Goal: Task Accomplishment & Management: Manage account settings

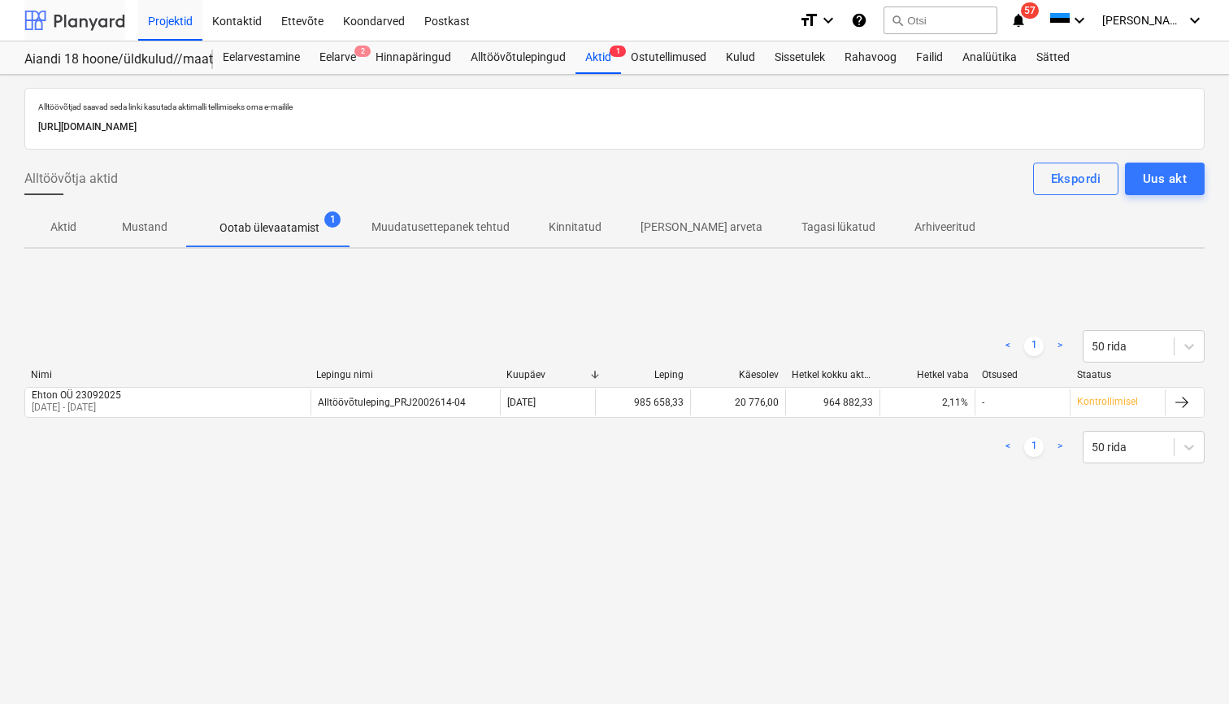
click at [70, 20] on div at bounding box center [74, 20] width 101 height 41
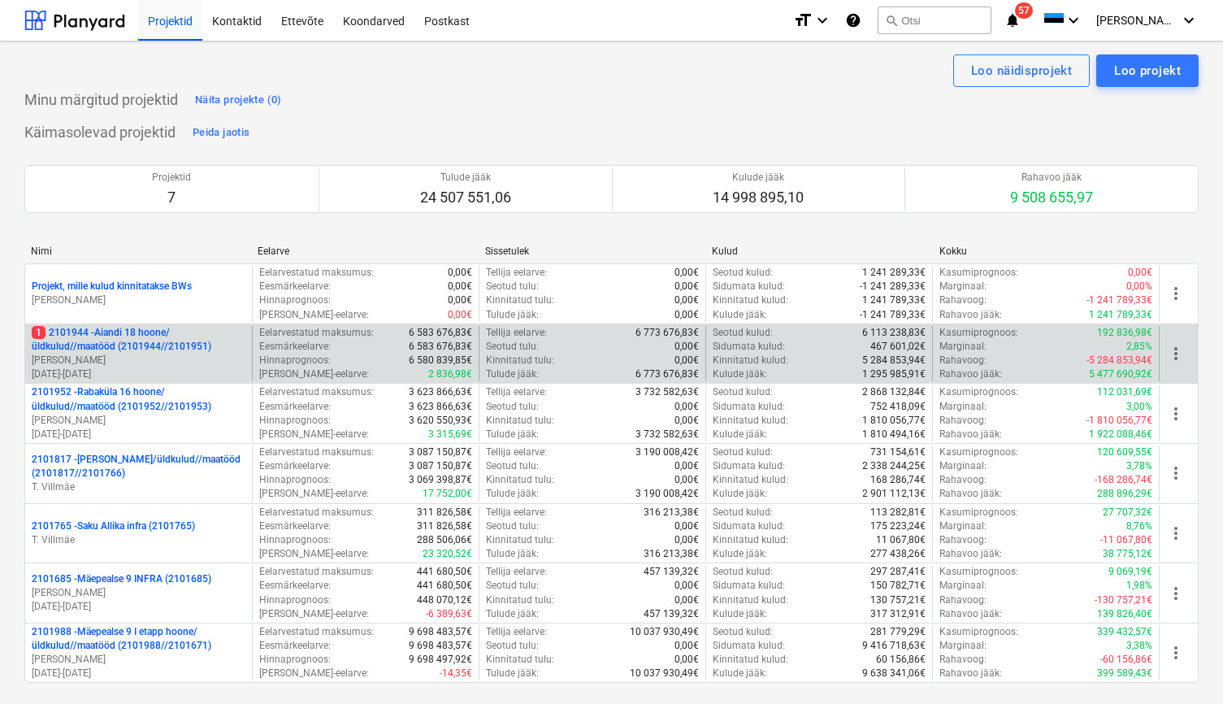
click at [163, 362] on p "[PERSON_NAME]" at bounding box center [139, 360] width 214 height 14
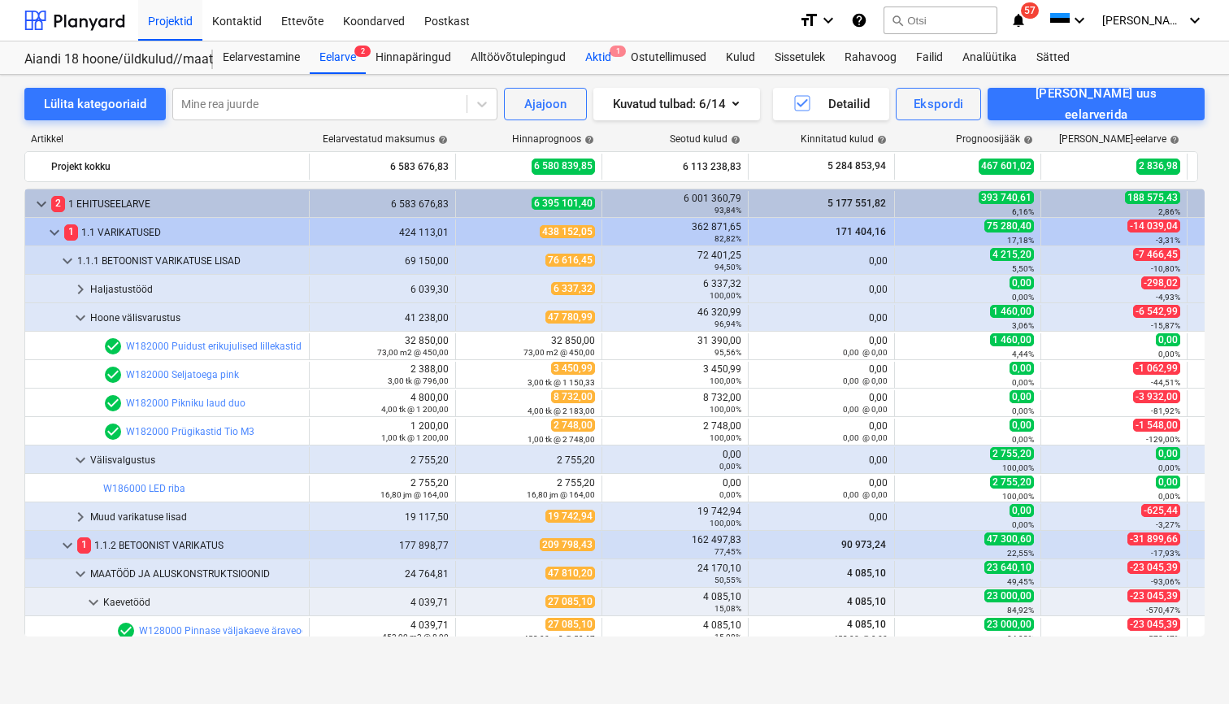
click at [609, 56] on div "Aktid 1" at bounding box center [598, 57] width 46 height 33
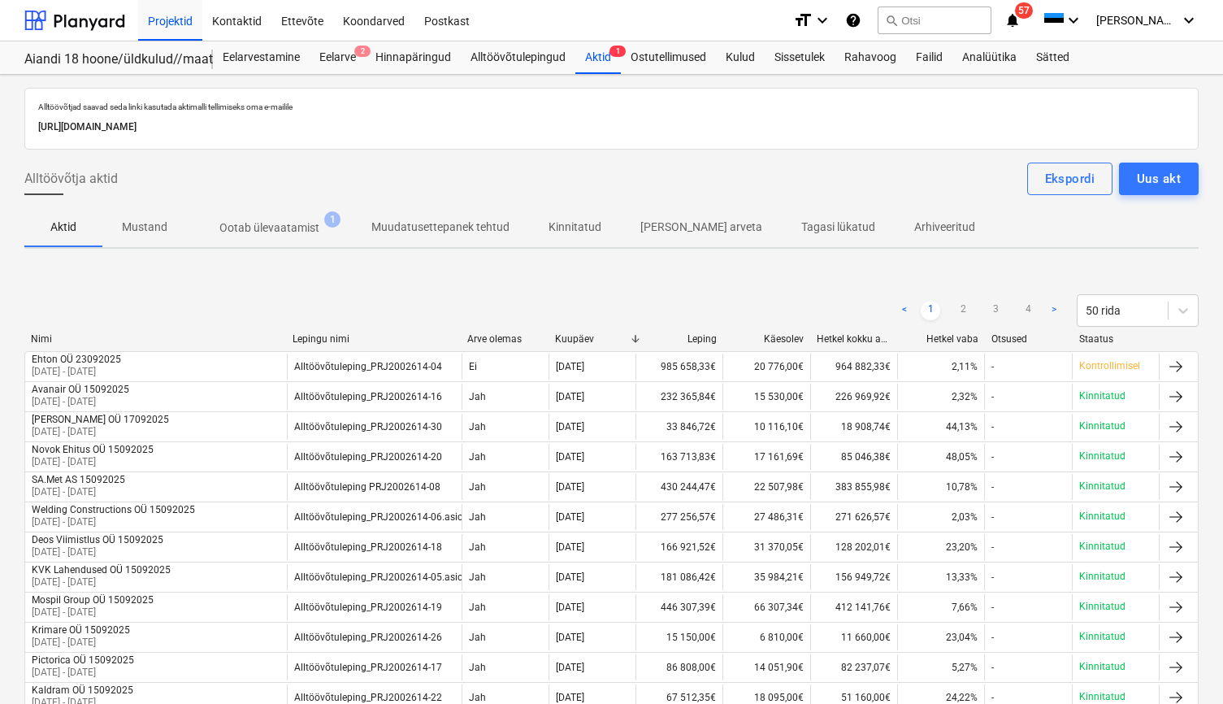
click at [263, 227] on p "Ootab ülevaatamist" at bounding box center [269, 227] width 100 height 17
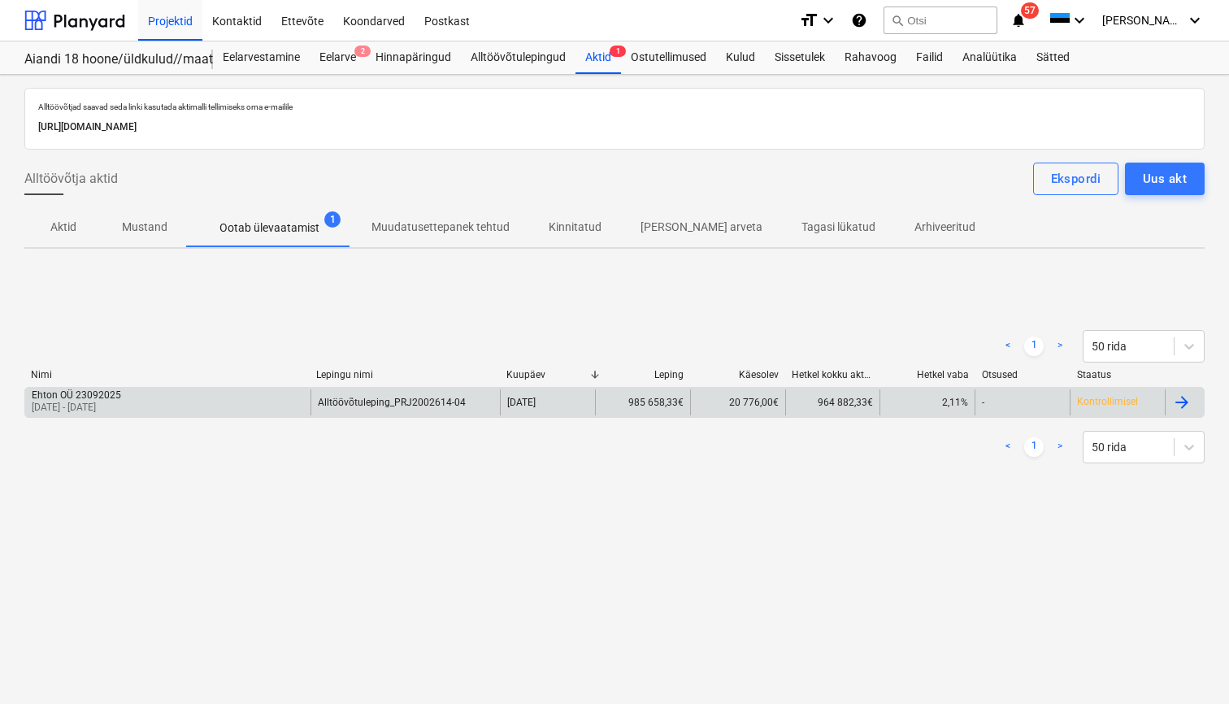
click at [233, 400] on div "Ehton OÜ 23092025 [DATE] - [DATE]" at bounding box center [167, 402] width 285 height 26
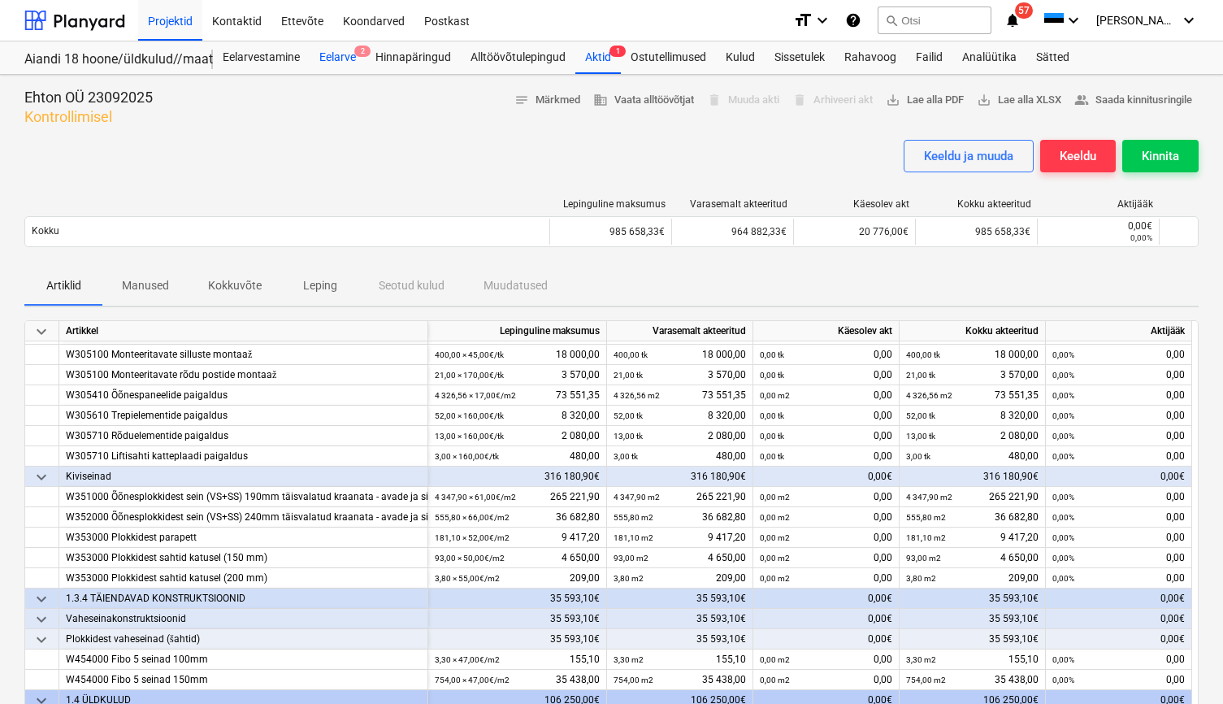
click at [336, 61] on div "Eelarve 2" at bounding box center [338, 57] width 56 height 33
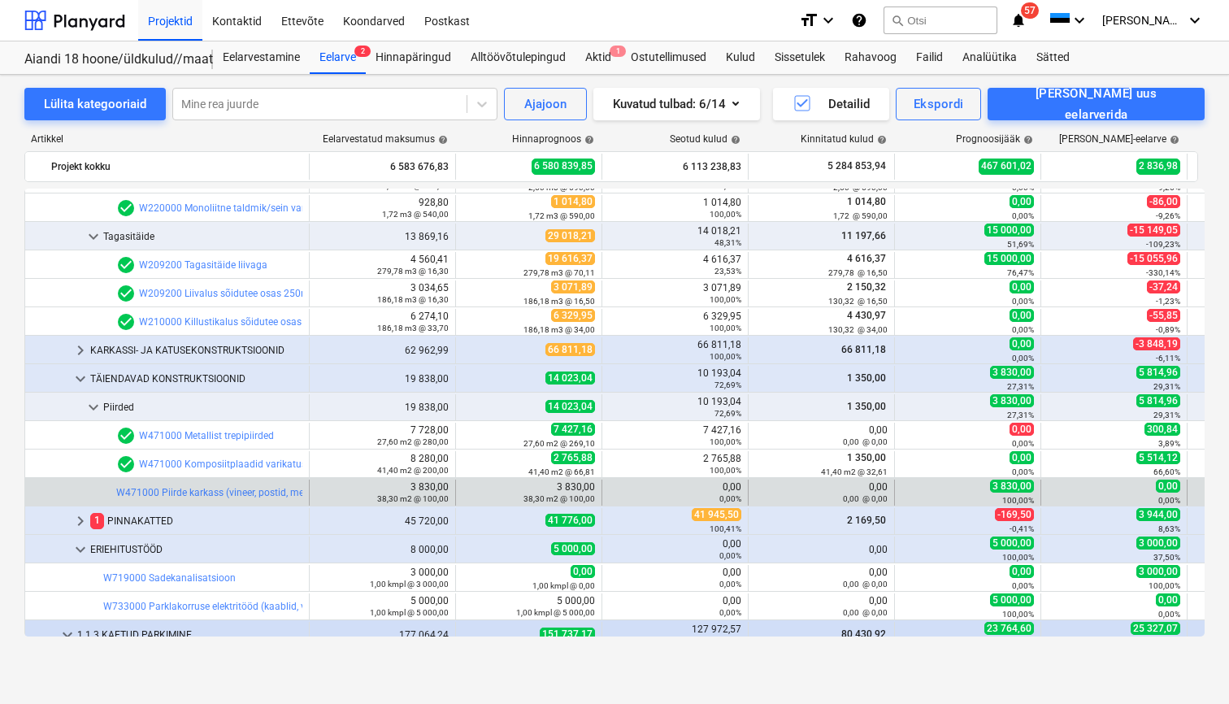
scroll to position [813, 0]
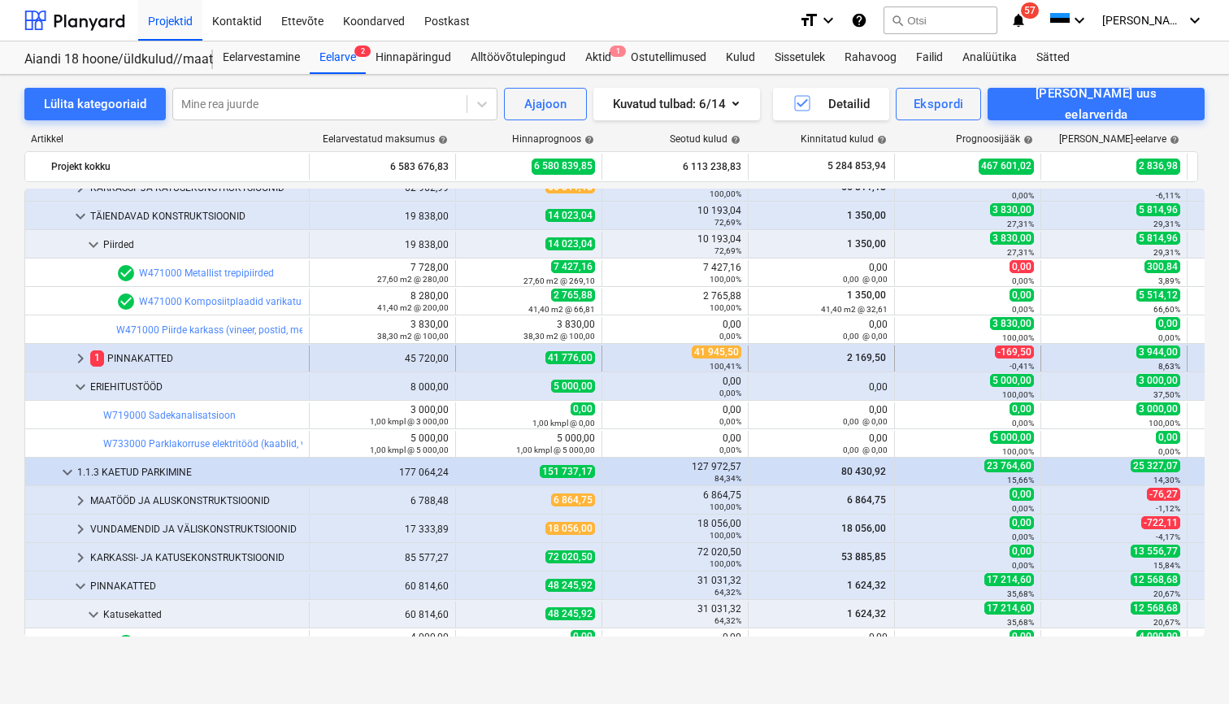
click at [145, 365] on div "1 PINNAKATTED" at bounding box center [196, 358] width 212 height 26
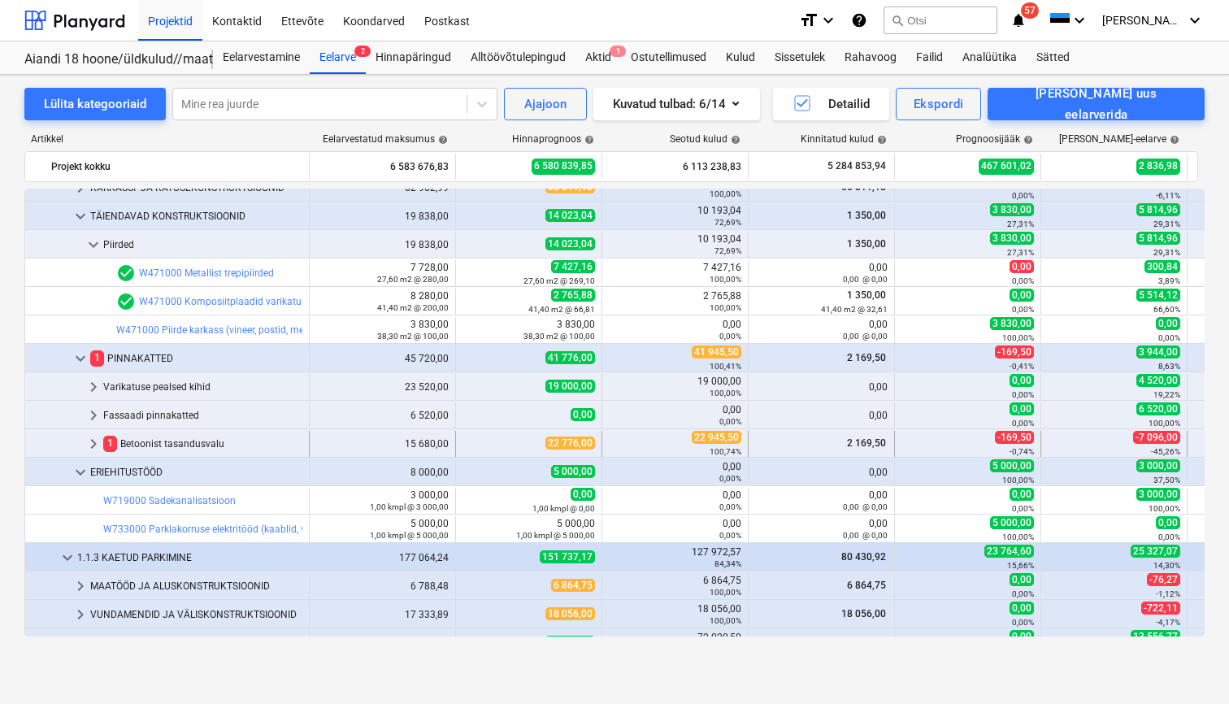
click at [189, 441] on div "1 Betoonist tasandusvalu" at bounding box center [202, 444] width 199 height 26
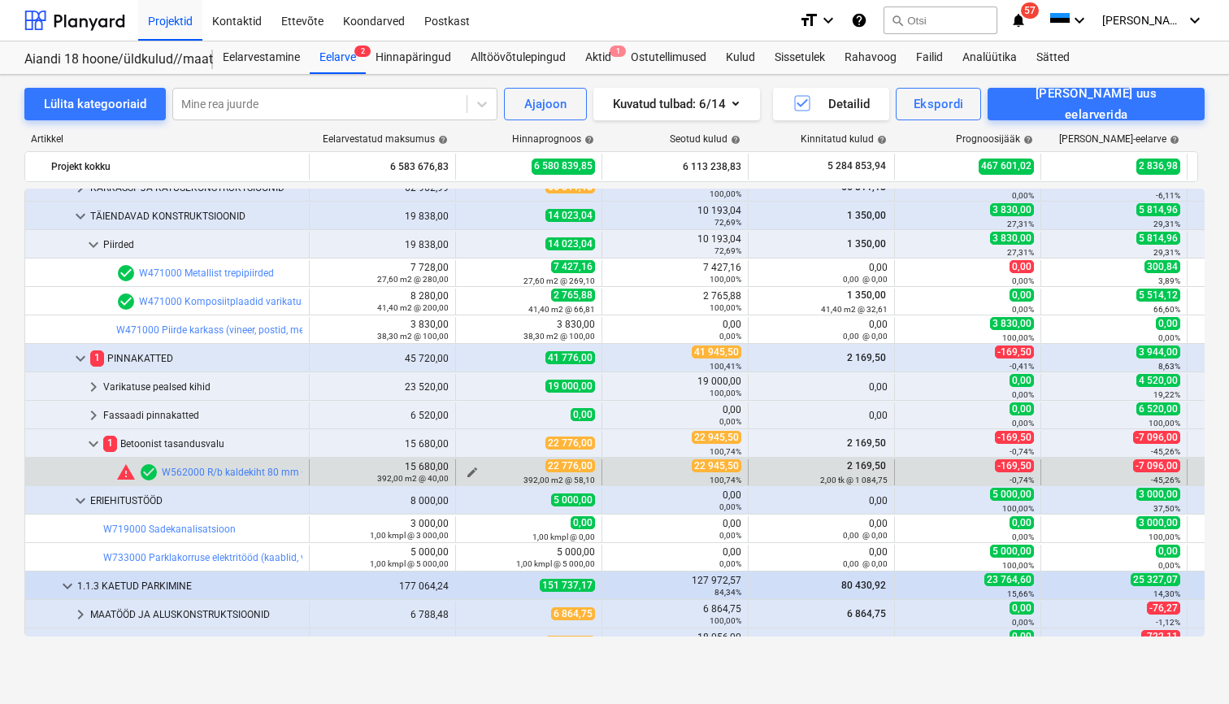
click at [467, 470] on span "edit" at bounding box center [472, 472] width 13 height 13
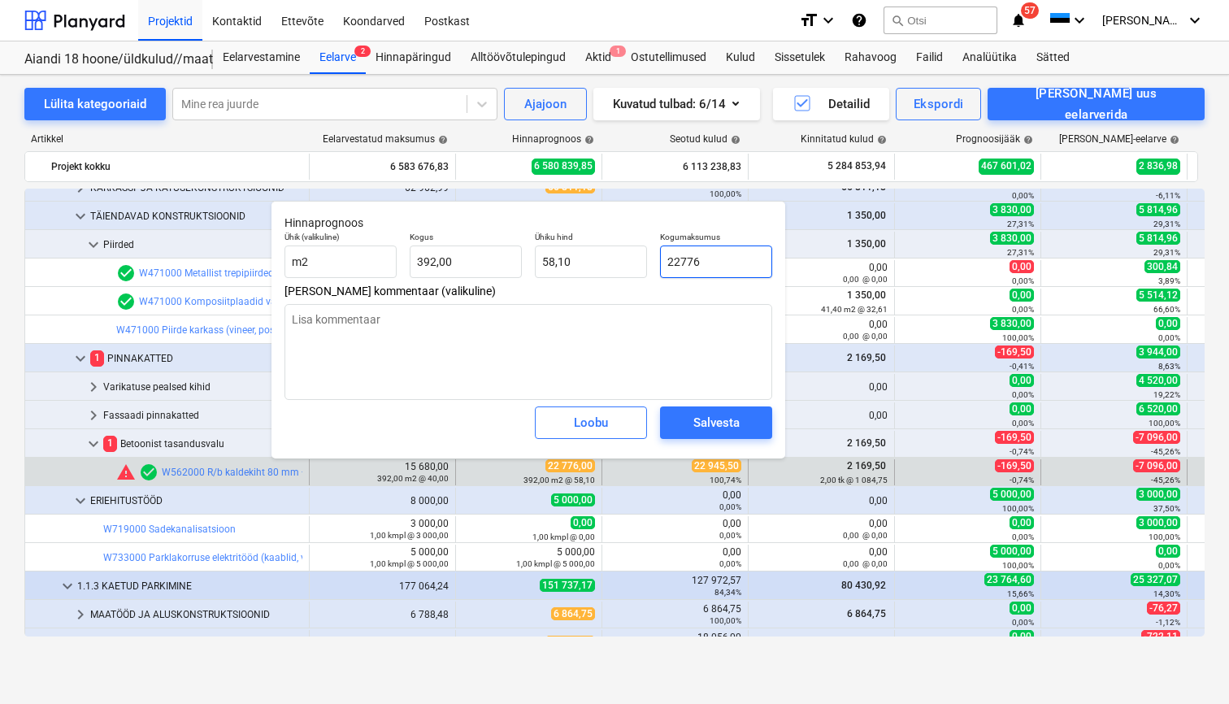
drag, startPoint x: 717, startPoint y: 263, endPoint x: 652, endPoint y: 259, distance: 65.1
click at [652, 259] on div "Ühik (valikuline) m2 Kogus 392,00 Ühiku hind 58,10 Kogumaksumus 22776" at bounding box center [528, 254] width 501 height 59
type input "2"
type textarea "x"
type input "0,01"
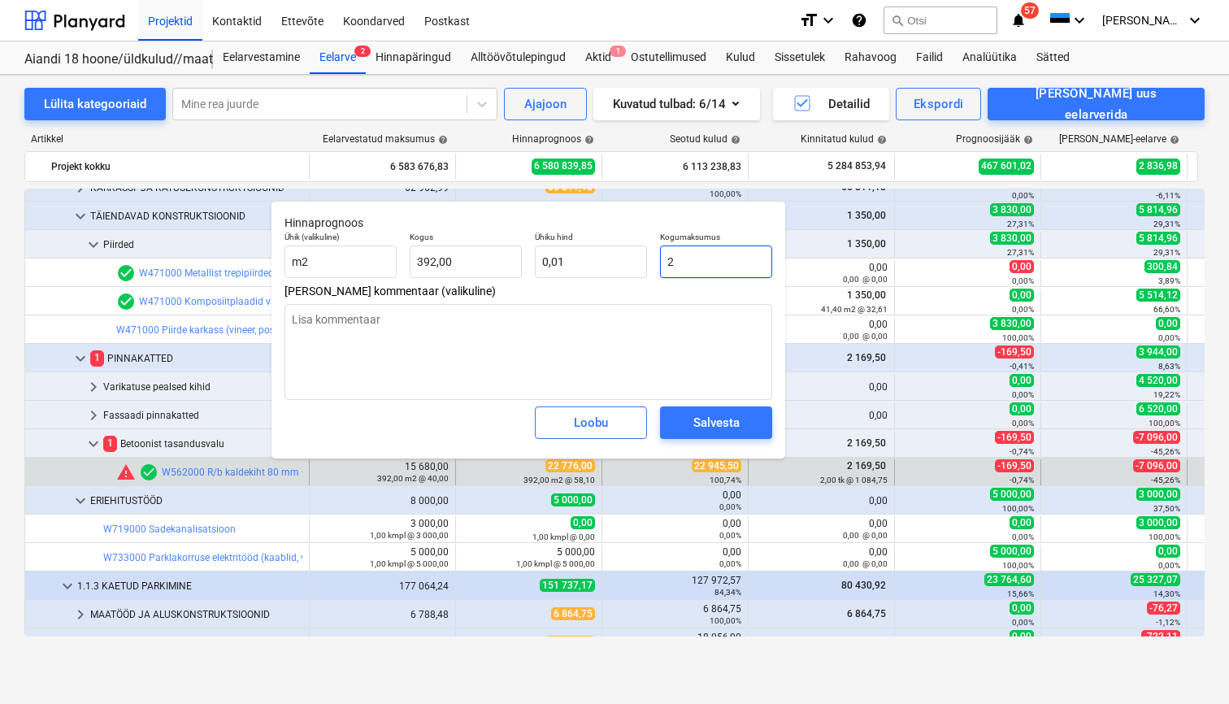
type input "21"
type textarea "x"
type input "0,05"
type input "216"
type textarea "x"
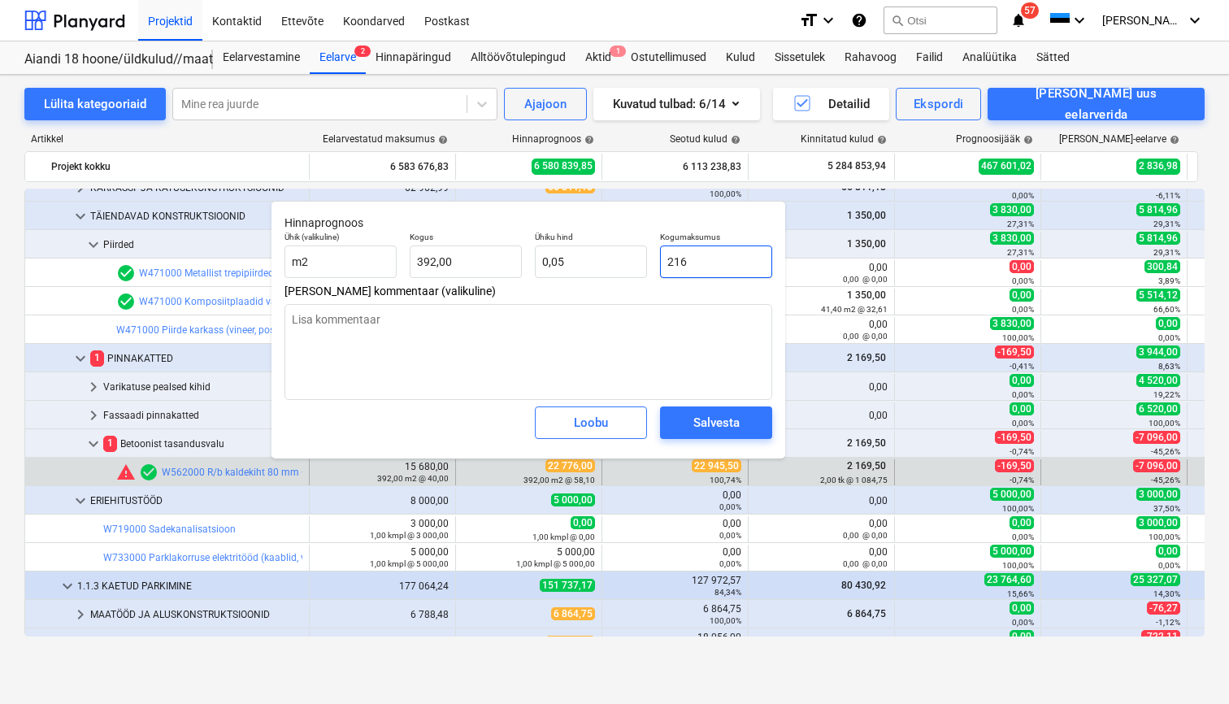
type input "0,55"
type input "2169"
type textarea "x"
type input "5,53"
type input "2169,"
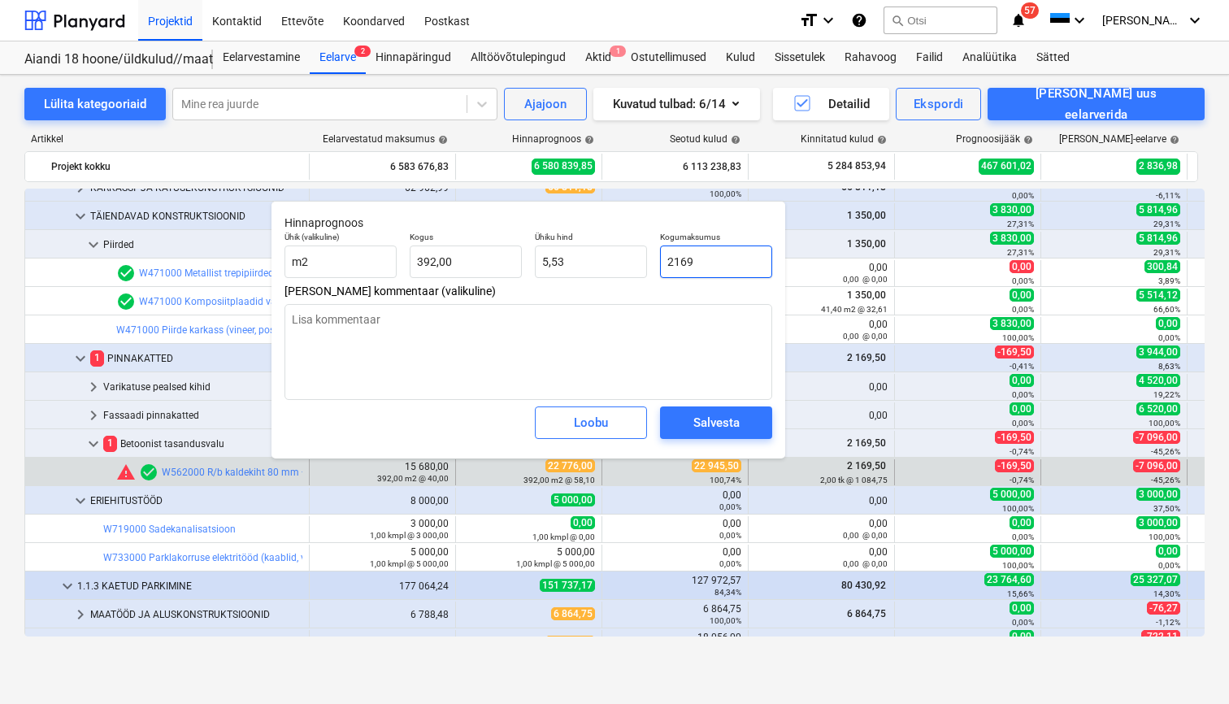
type textarea "x"
type input "2169,5"
type textarea "x"
type input "2169,50"
click at [717, 424] on div "Salvesta" at bounding box center [716, 422] width 46 height 21
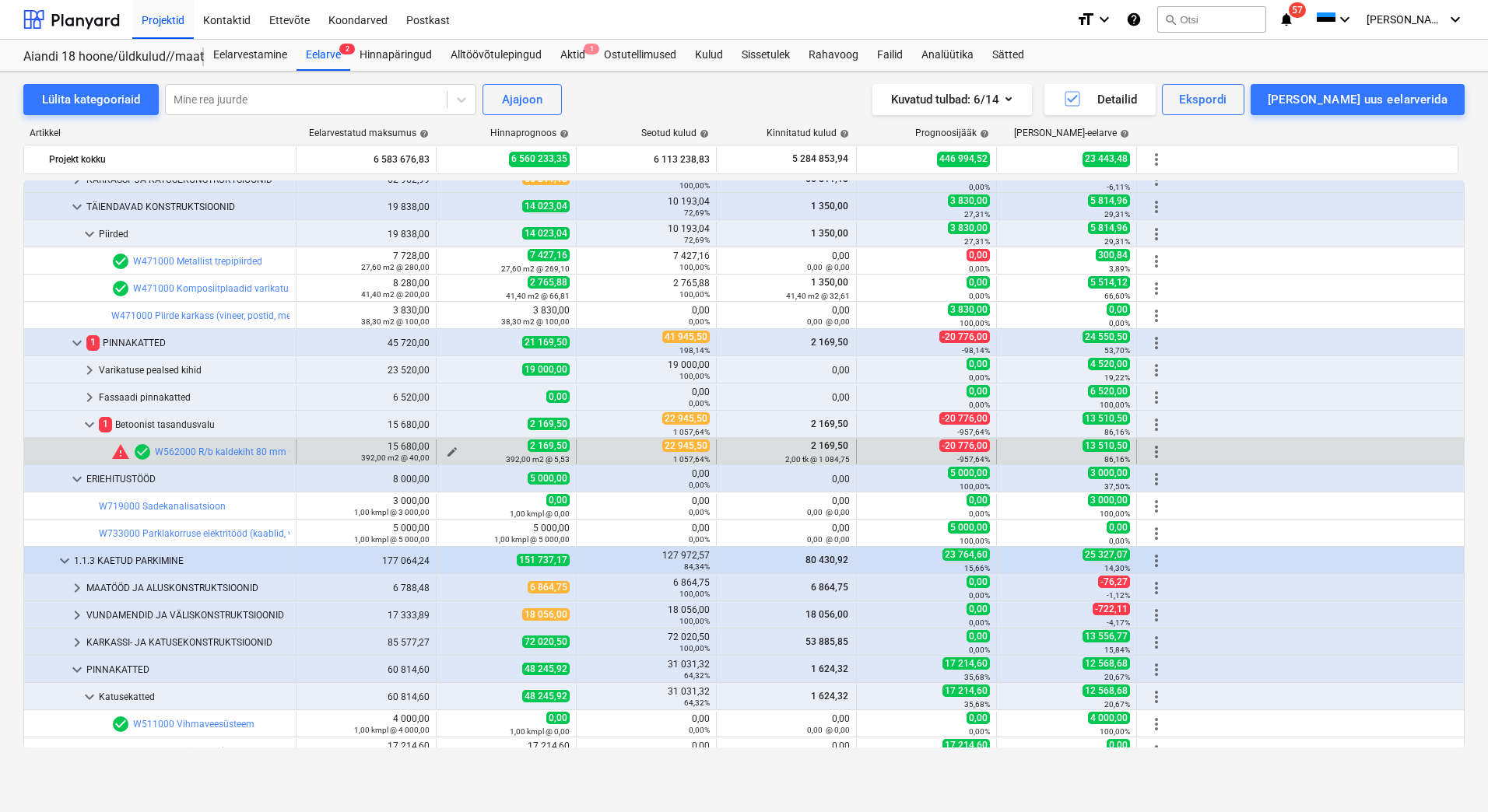
click at [456, 450] on span "edit" at bounding box center [452, 452] width 12 height 12
type textarea "x"
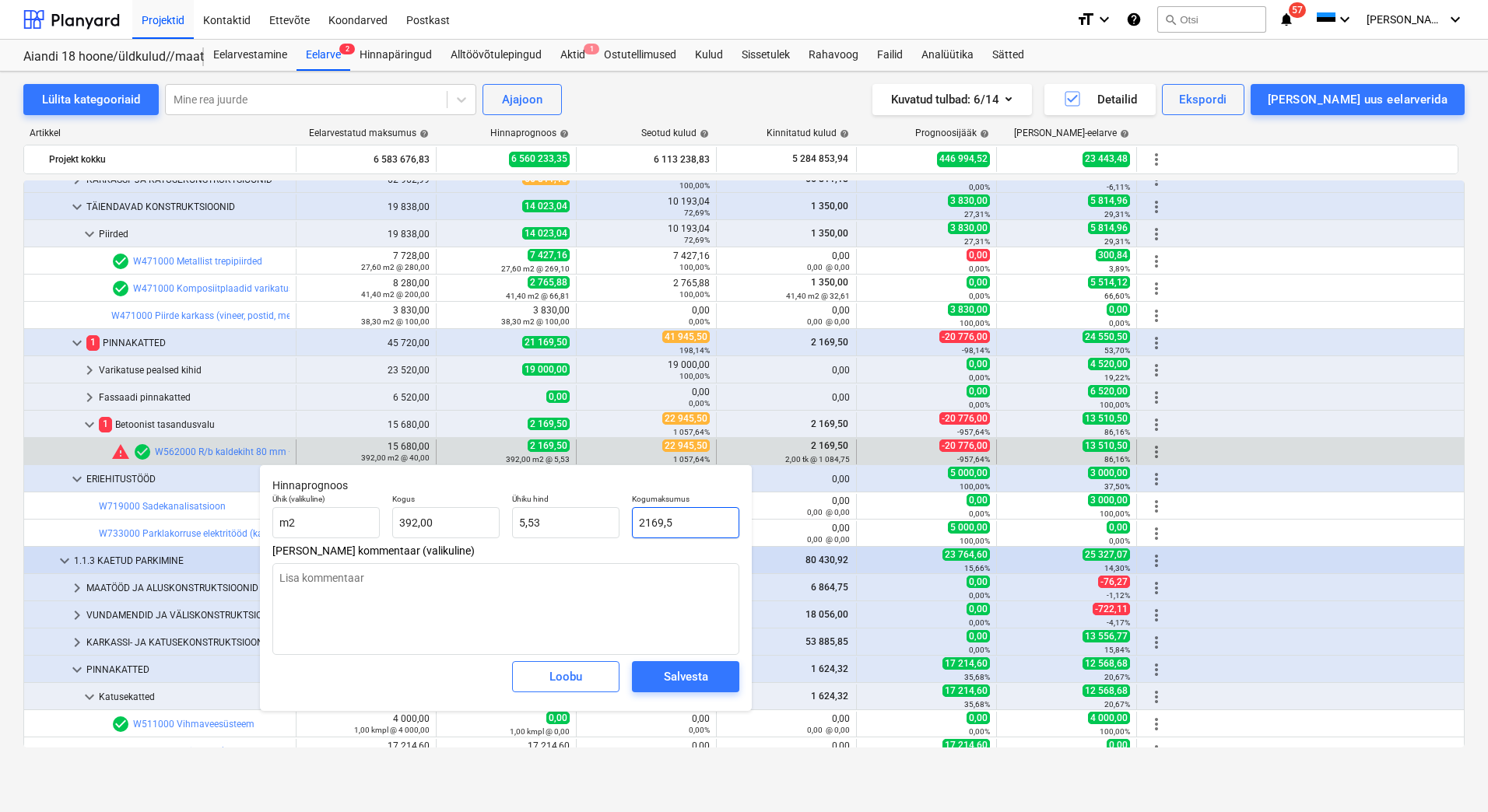
drag, startPoint x: 692, startPoint y: 523, endPoint x: 622, endPoint y: 525, distance: 70.0
click at [622, 525] on div "Ühik (valikuline) m2 Kogus 392,00 Ühiku hind 5,53 Kogumaksumus 2169,5" at bounding box center [506, 515] width 480 height 56
type input "2"
type textarea "x"
type input "0,01"
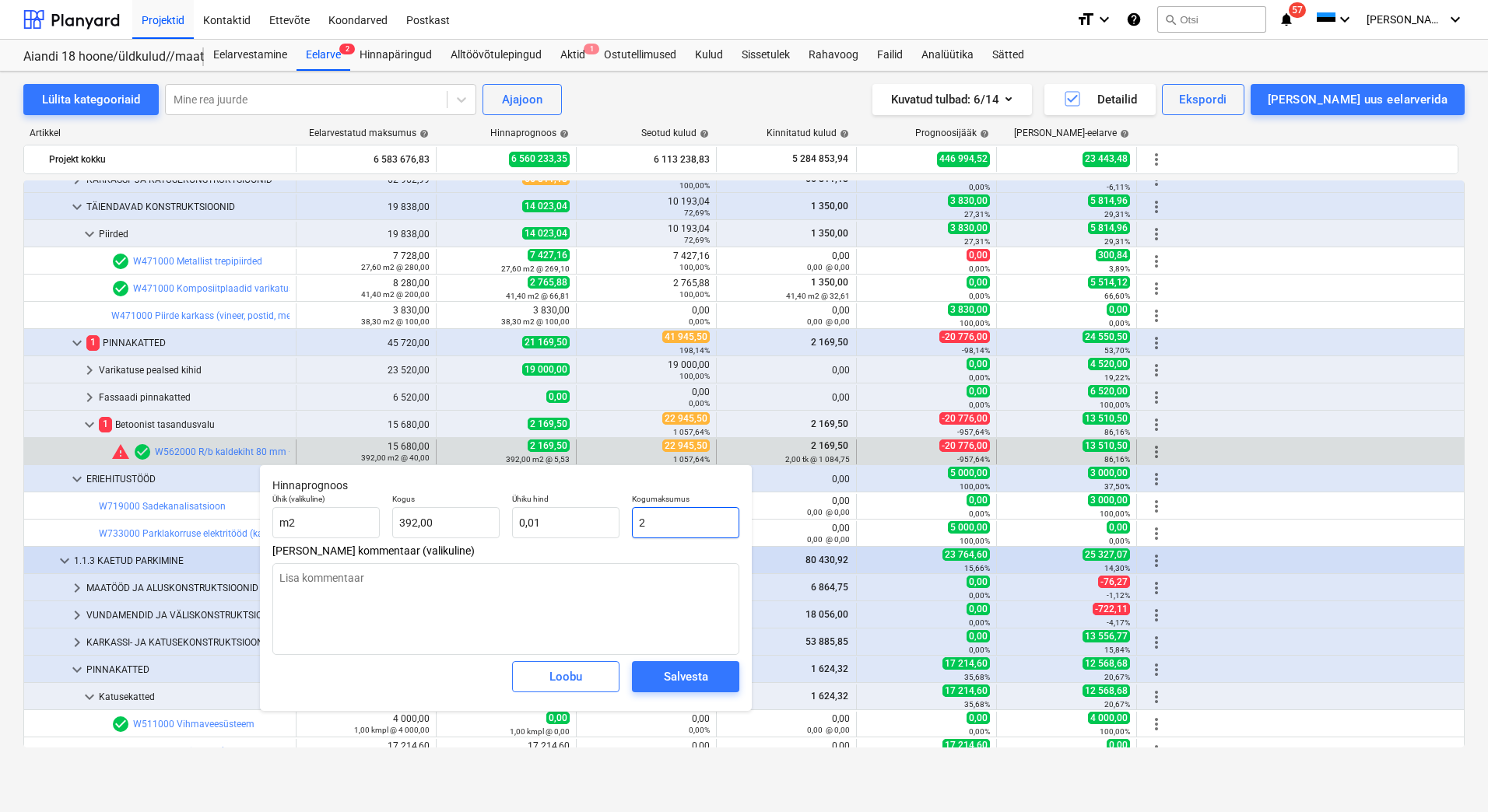
type input "22"
type textarea "x"
type input "0,06"
type input "229"
type textarea "x"
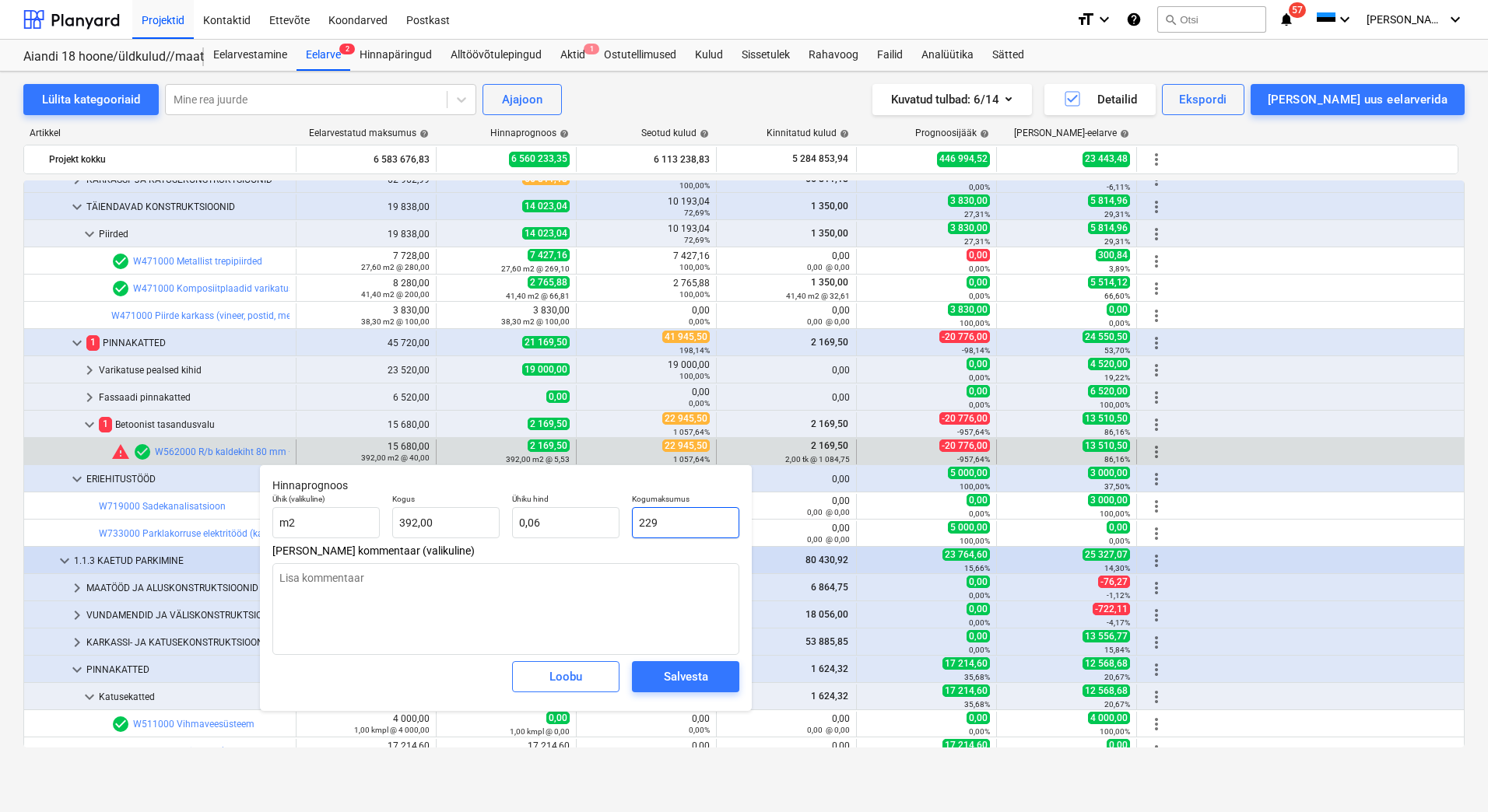
type input "0,58"
type input "2294"
type textarea "x"
type input "5,85"
type input "22945"
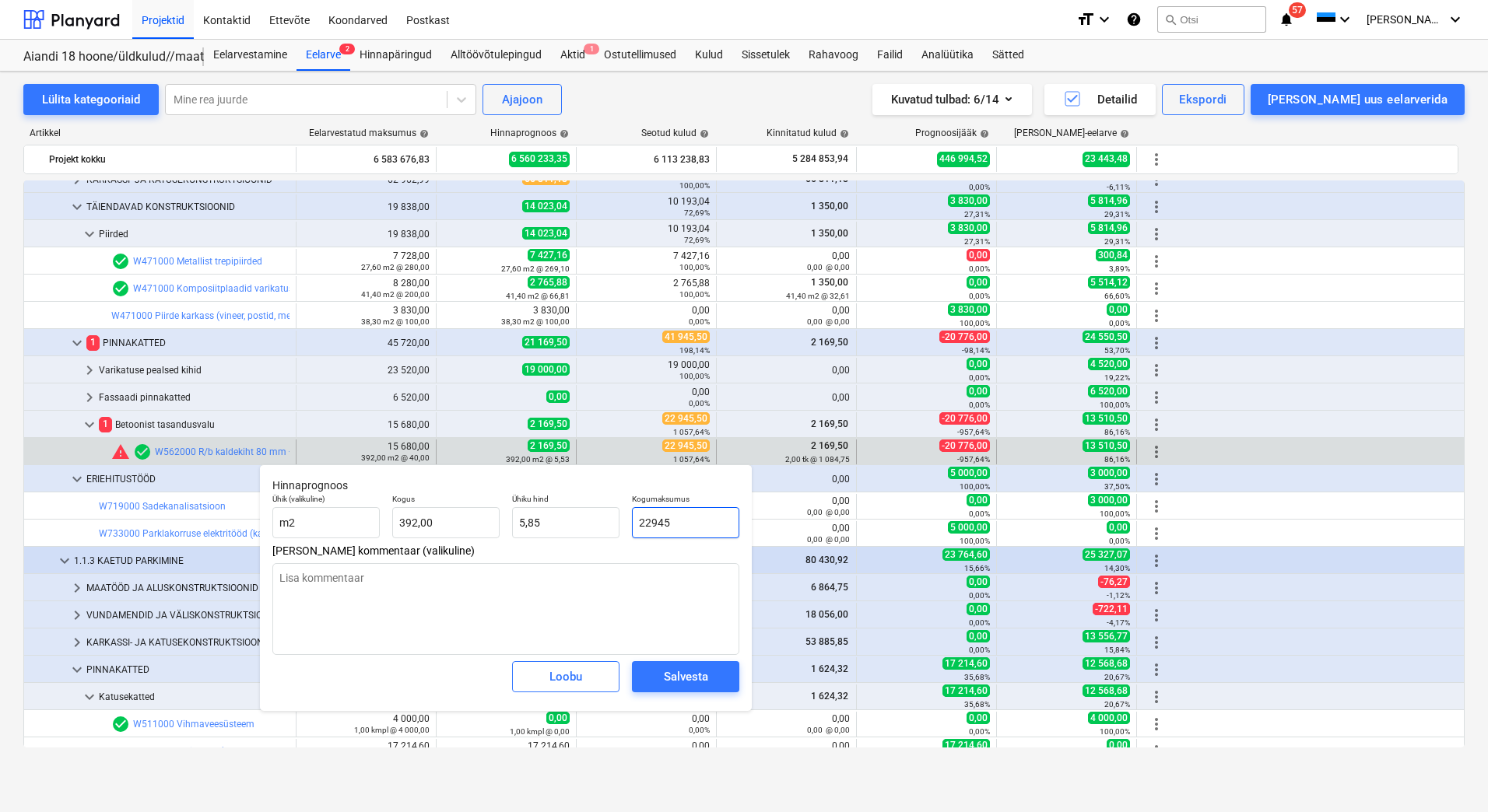
type textarea "x"
type input "58,53"
type input "22945,"
type textarea "x"
type input "22945,5"
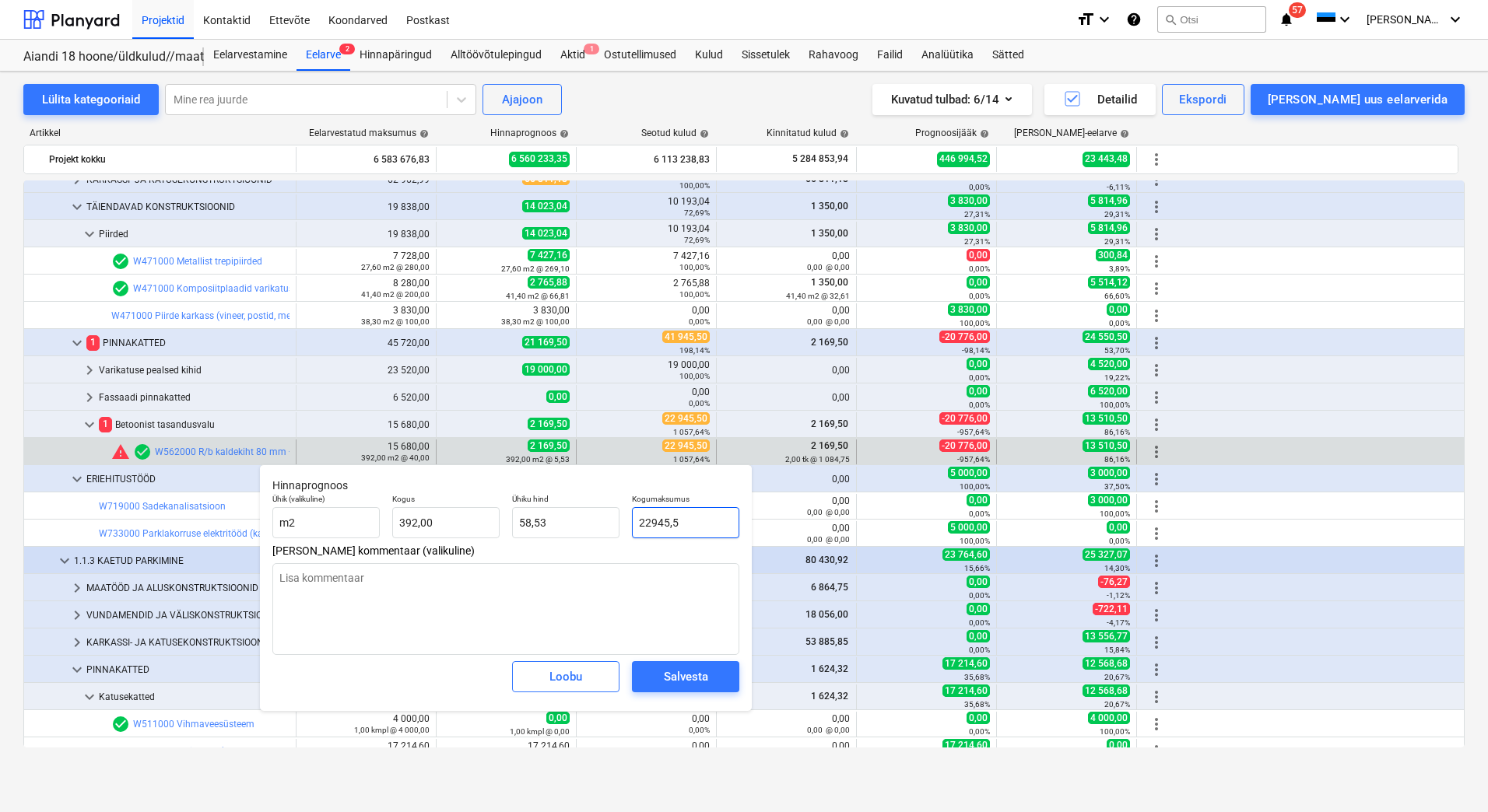
type textarea "x"
type input "22945,50"
click at [678, 667] on div "Salvesta" at bounding box center [686, 676] width 44 height 20
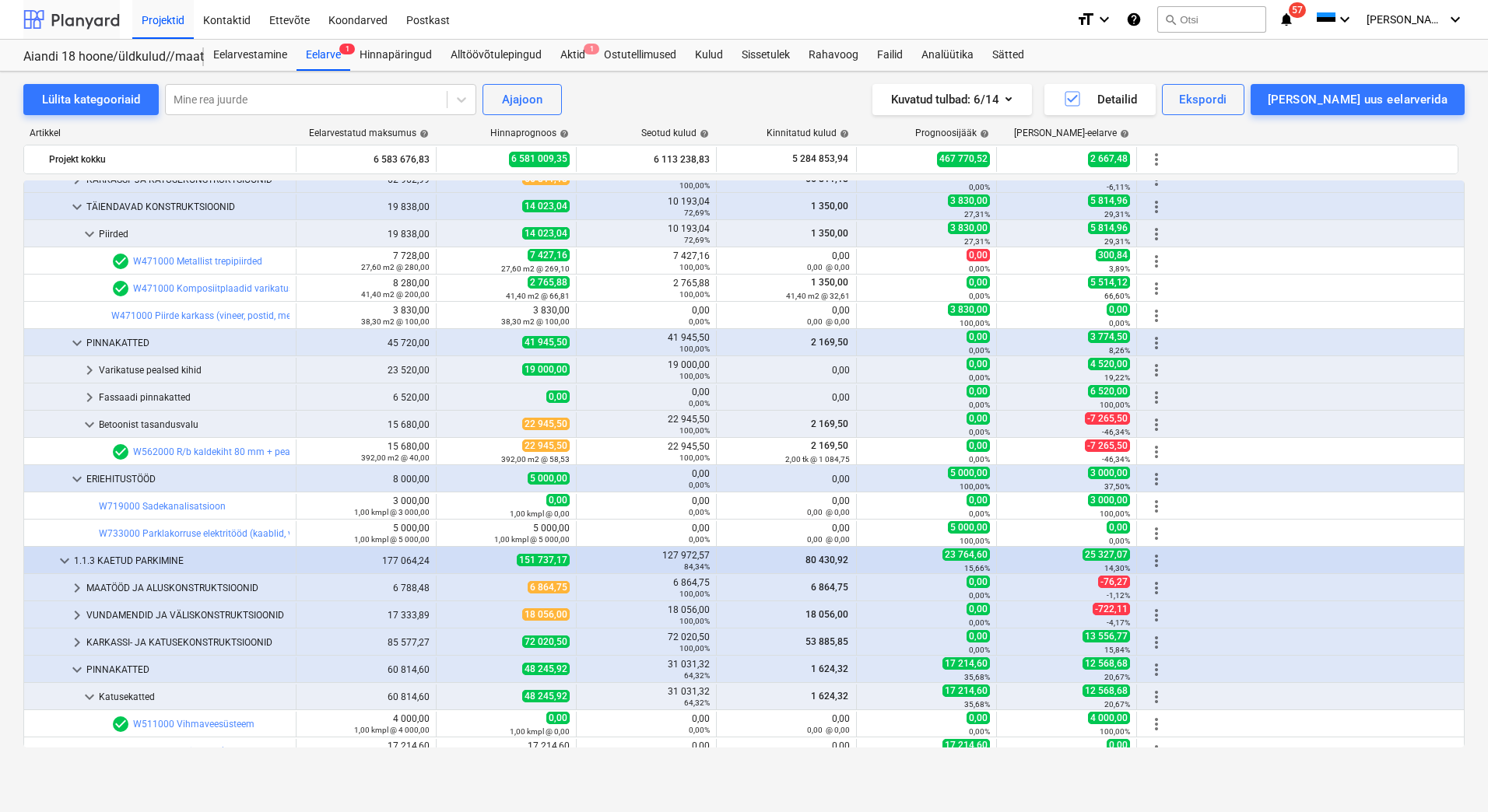
click at [87, 17] on div at bounding box center [71, 19] width 97 height 39
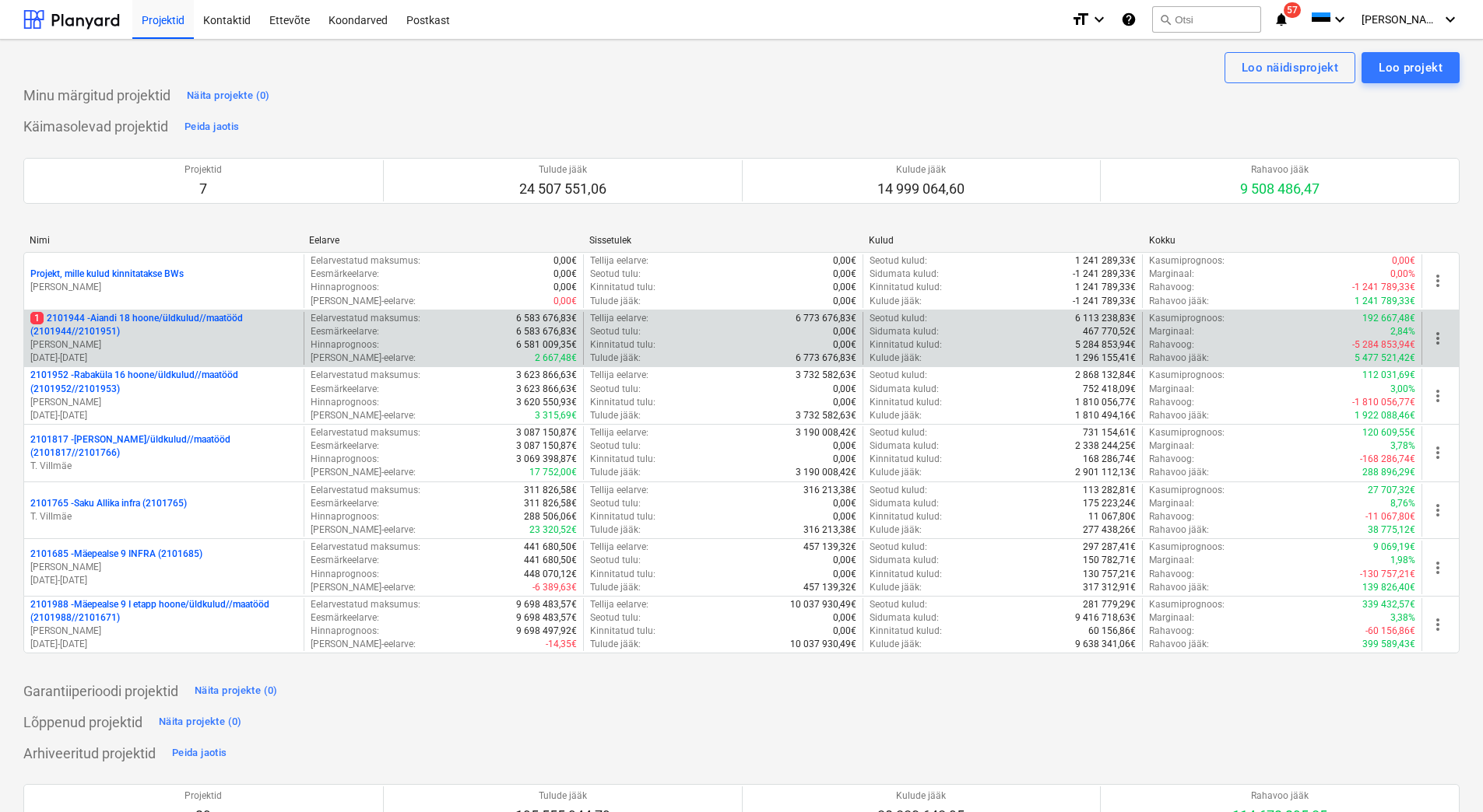
click at [222, 322] on p "1 2101944 - Aiandi 18 hoone/üldkulud//maatööd (2101944//2101951)" at bounding box center [164, 326] width 267 height 27
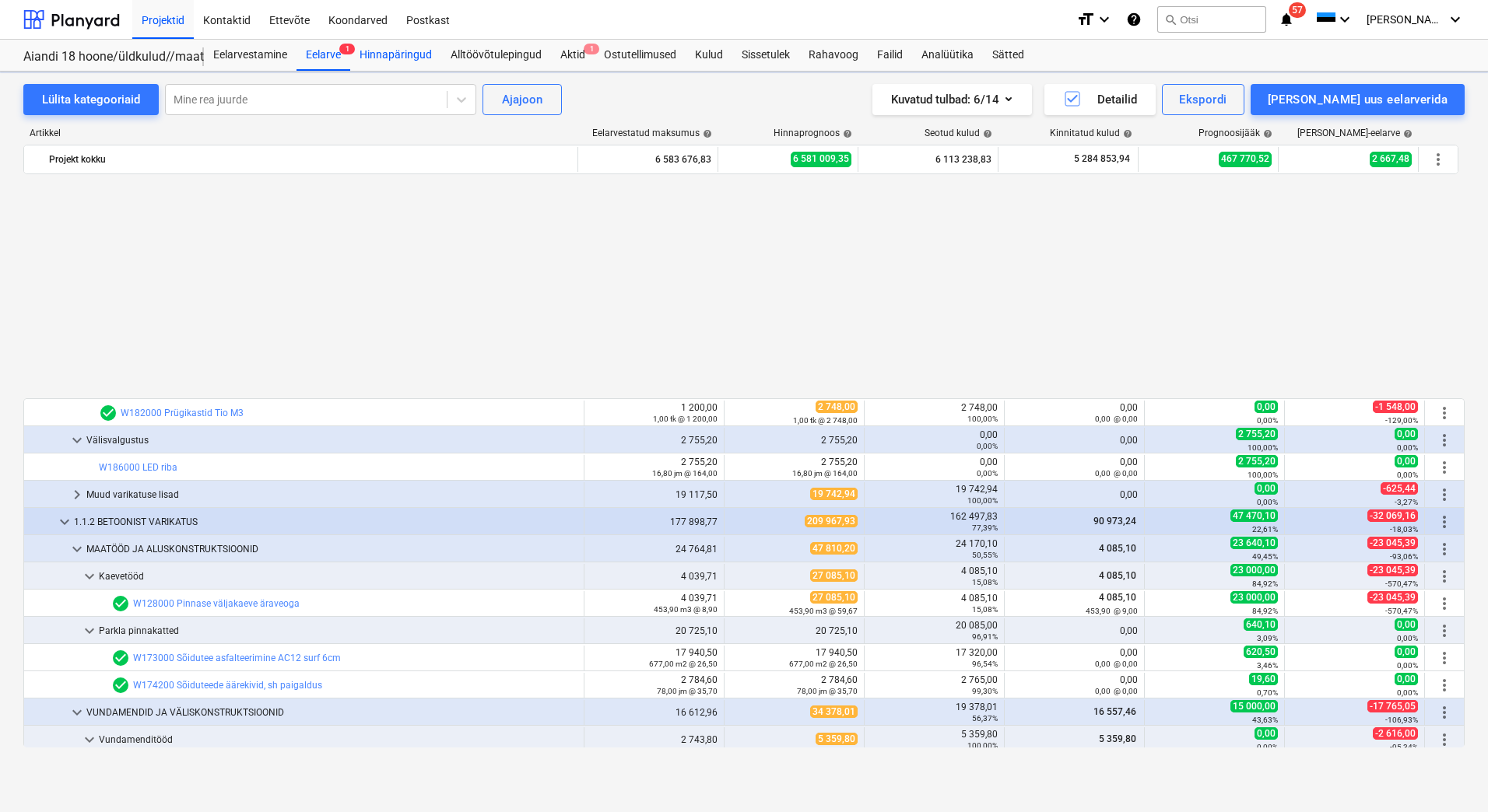
scroll to position [778, 0]
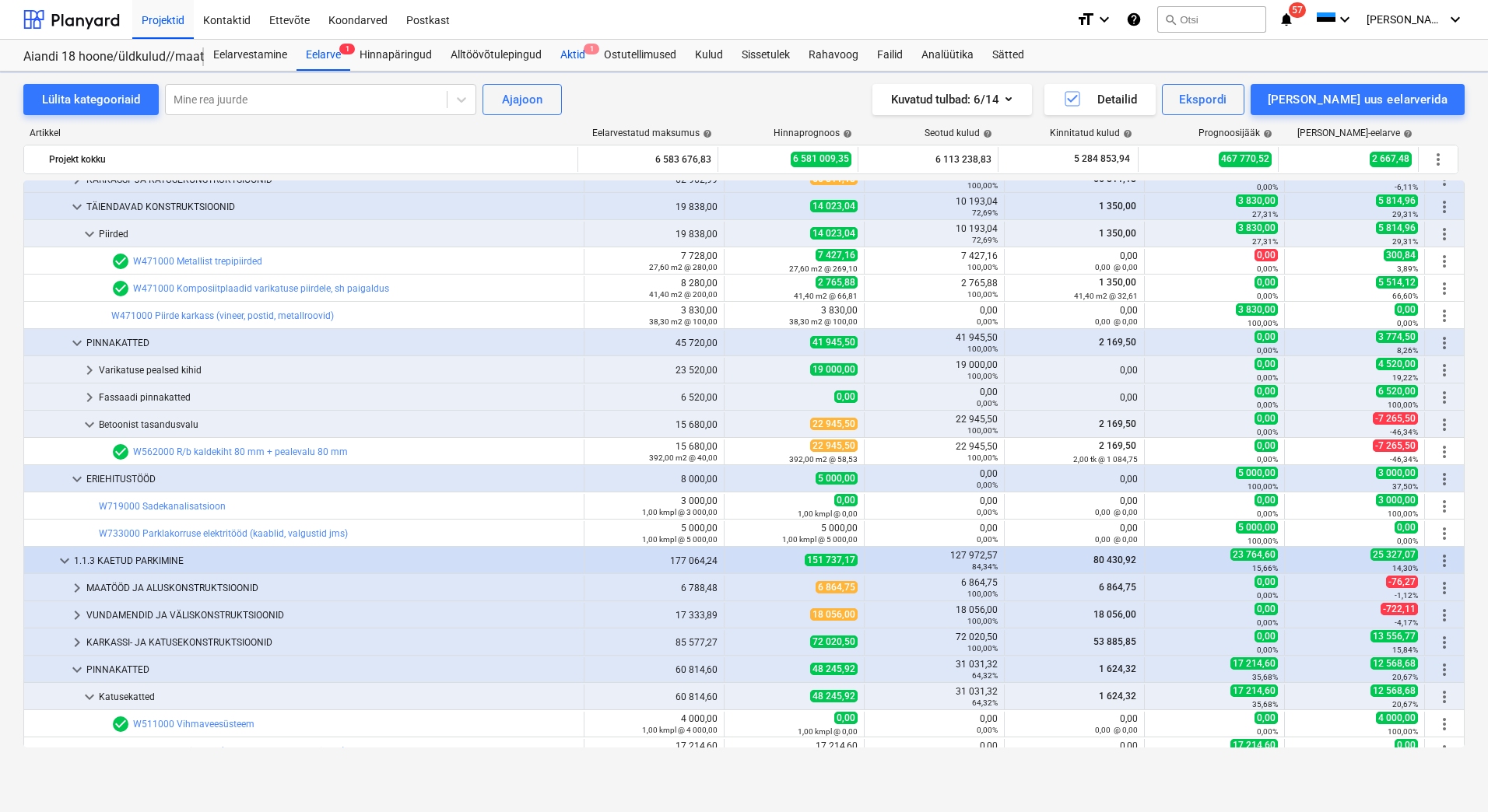
click at [567, 55] on div "Aktid 1" at bounding box center [573, 55] width 44 height 32
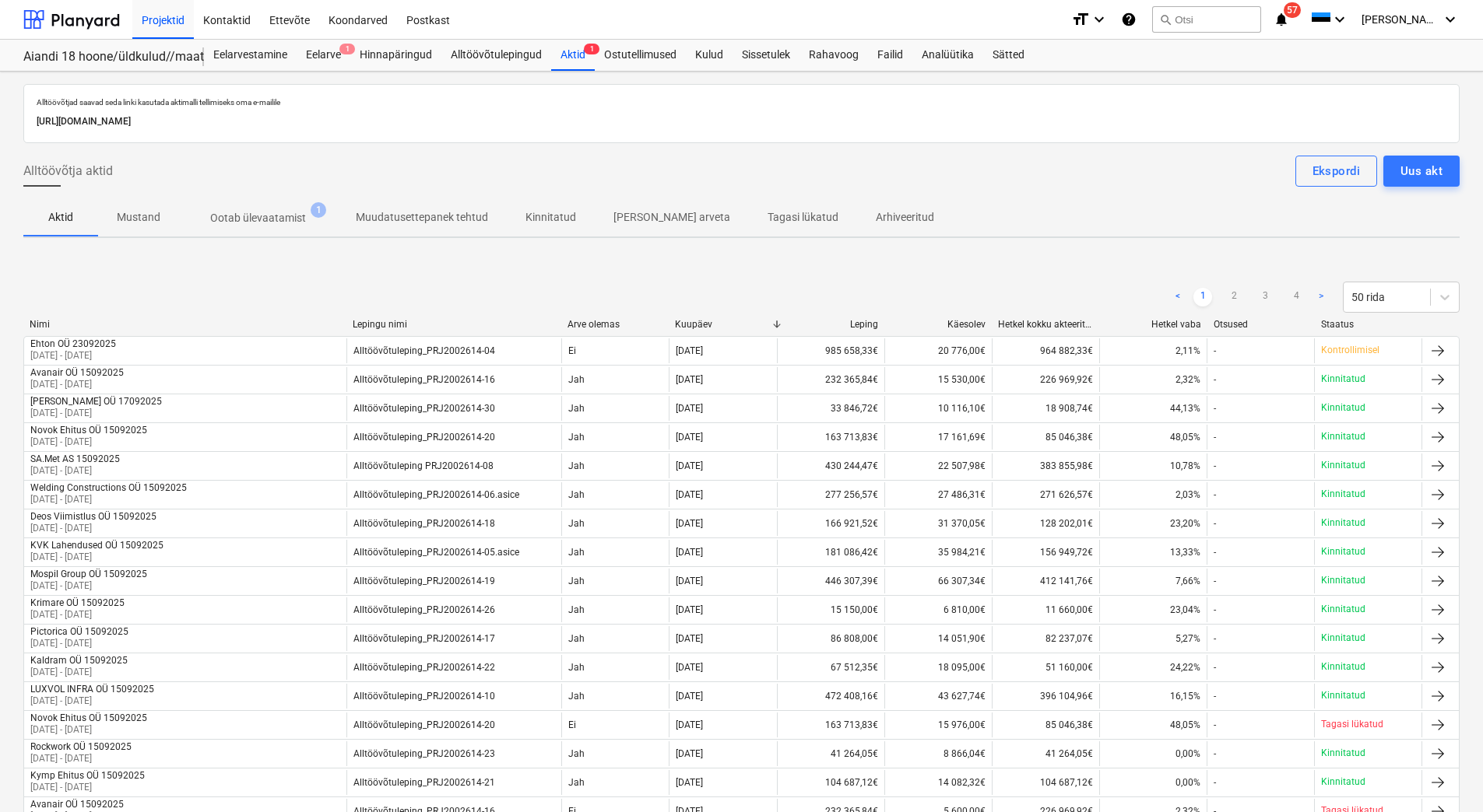
click at [253, 228] on span "Ootab ülevaatamist 1" at bounding box center [258, 217] width 158 height 28
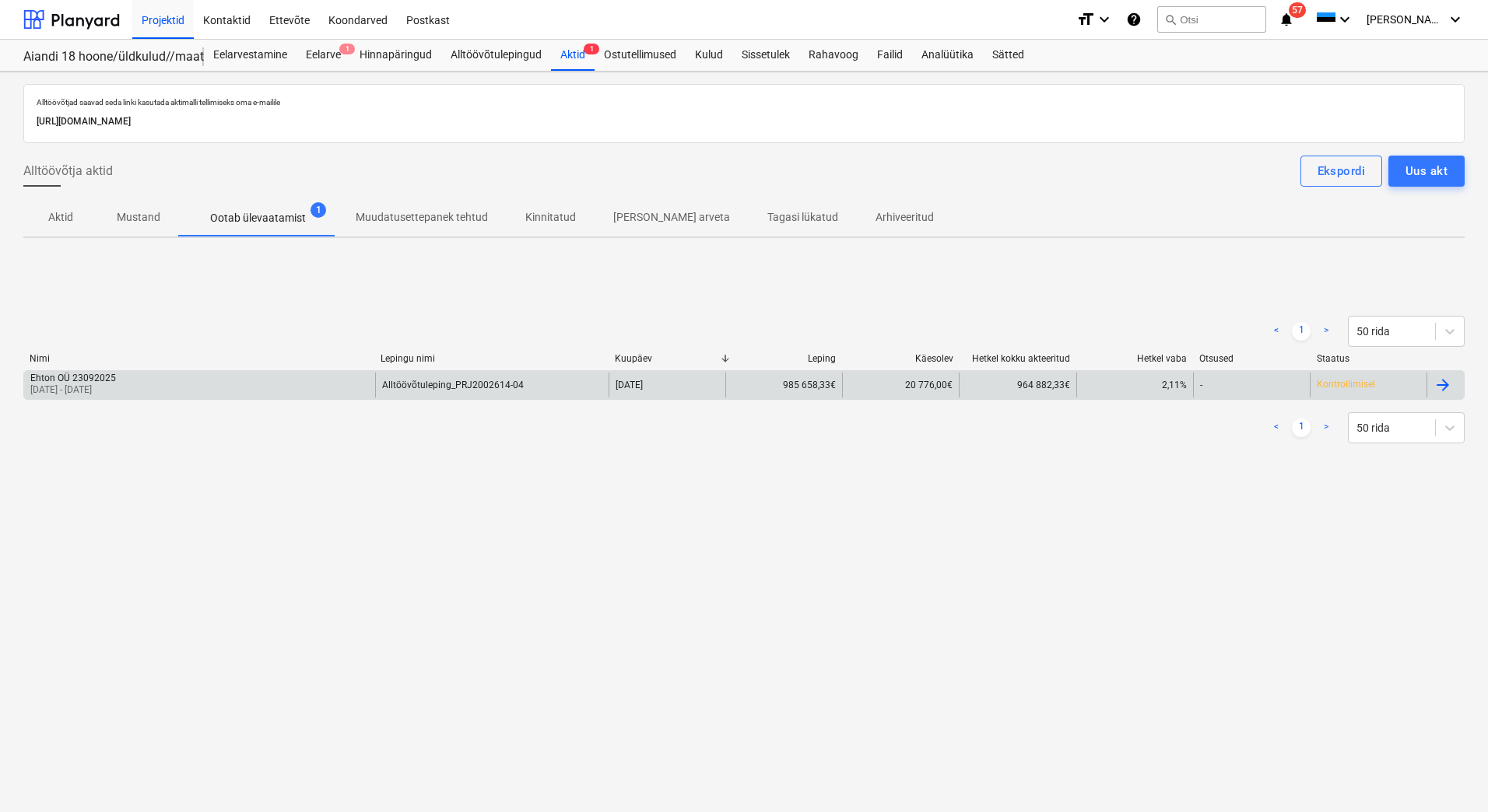
click at [235, 380] on div "Ehton OÜ 23092025 [DATE] - [DATE]" at bounding box center [199, 385] width 350 height 25
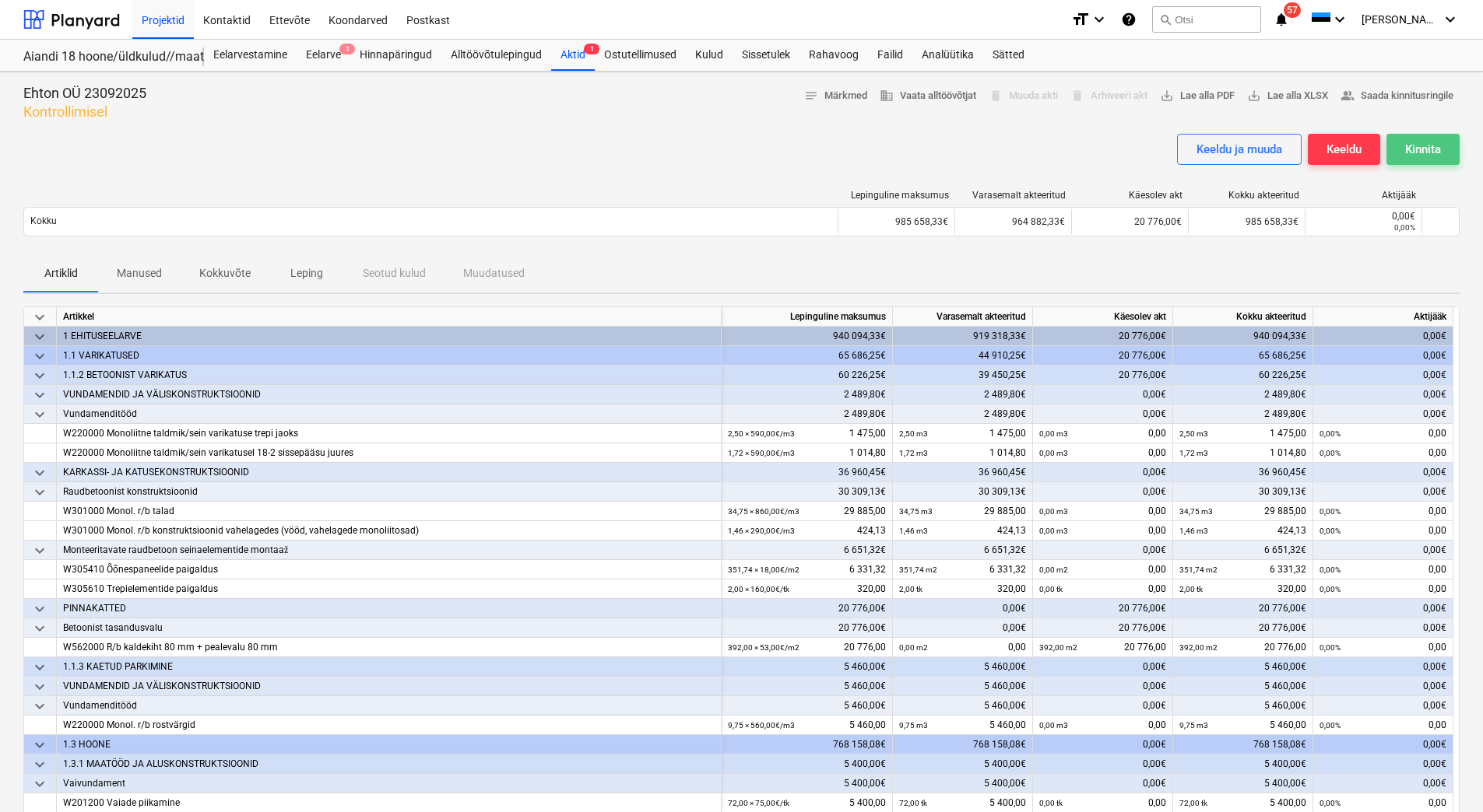
click at [1176, 151] on div "Kinnita" at bounding box center [1423, 148] width 35 height 20
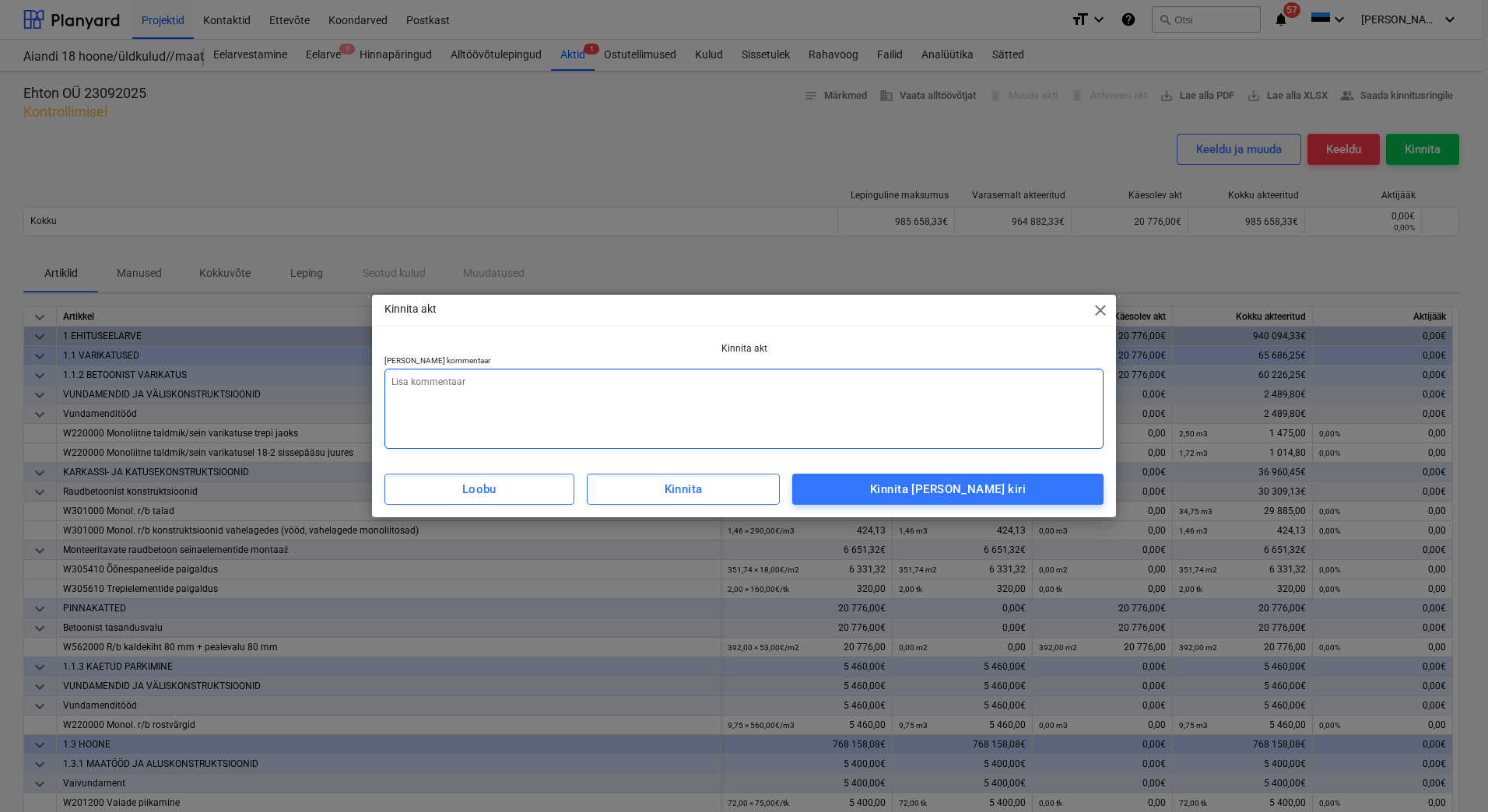
click at [567, 412] on textarea at bounding box center [743, 409] width 719 height 80
type textarea "x"
type textarea "L"
type textarea "x"
type textarea "Li"
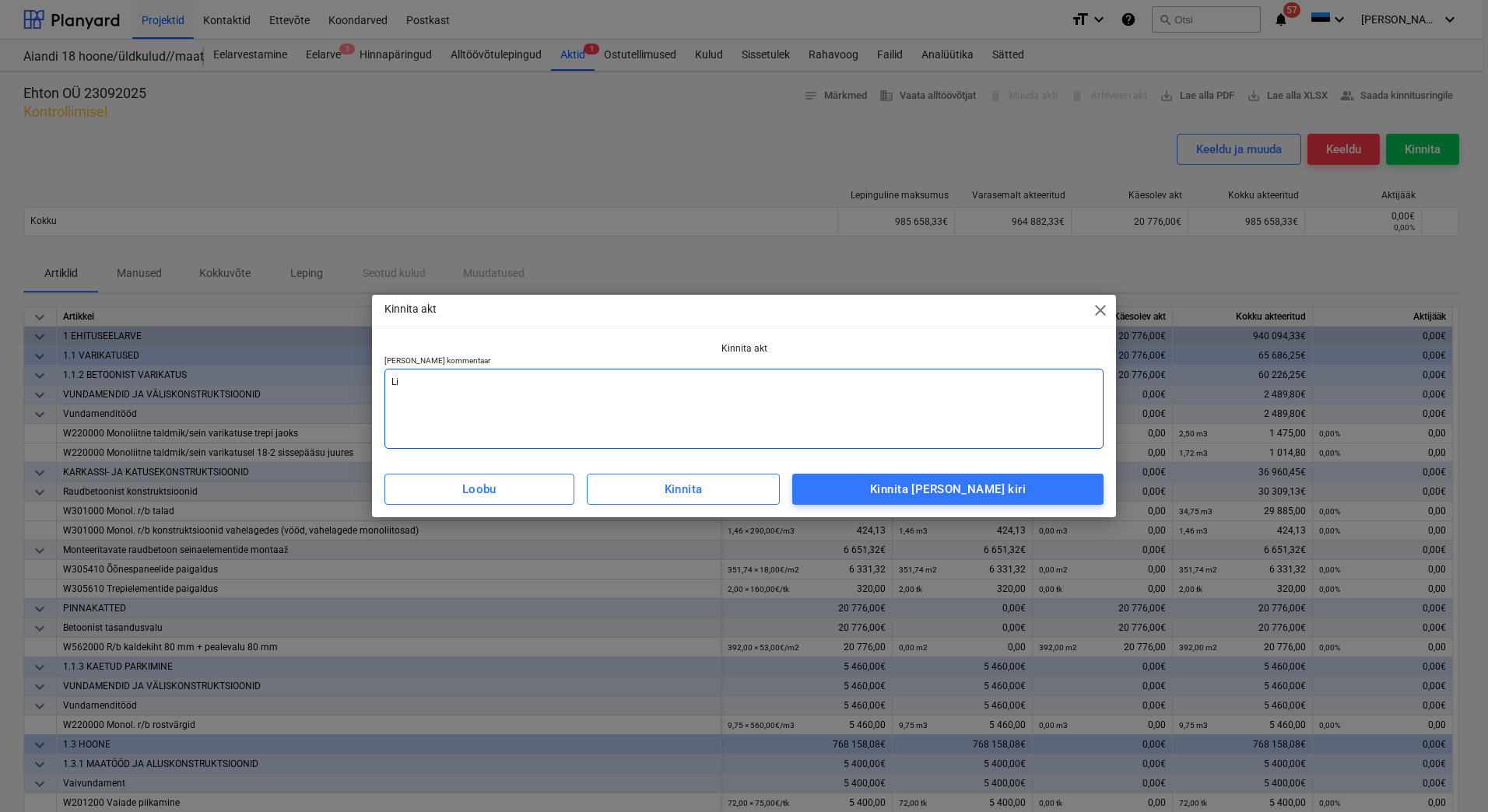
type textarea "x"
type textarea "Lis"
type textarea "x"
type textarea "[PERSON_NAME]"
type textarea "x"
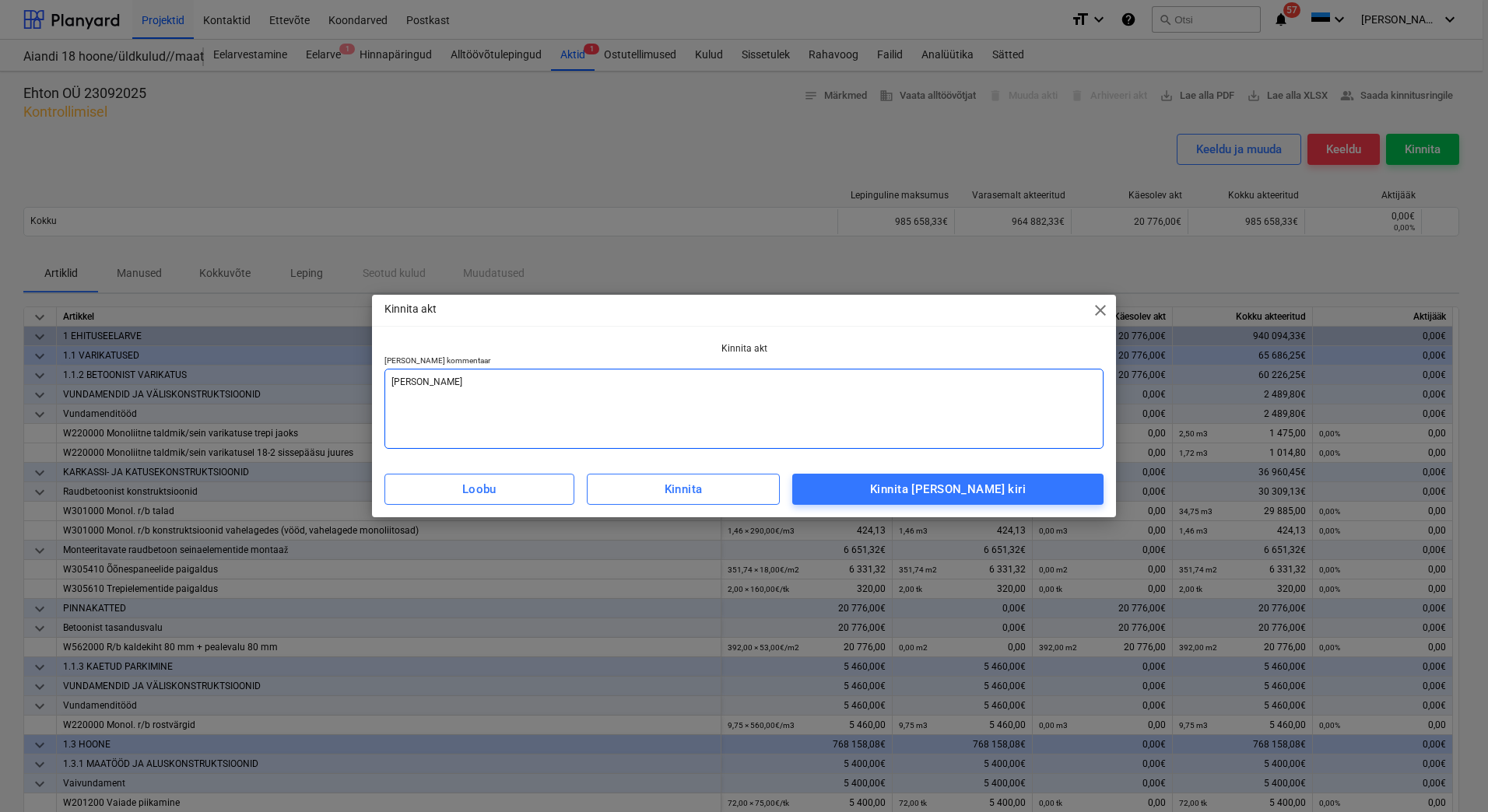
type textarea "Lisad"
type textarea "x"
type textarea "Lisada"
type textarea "x"
type textarea "Lisada"
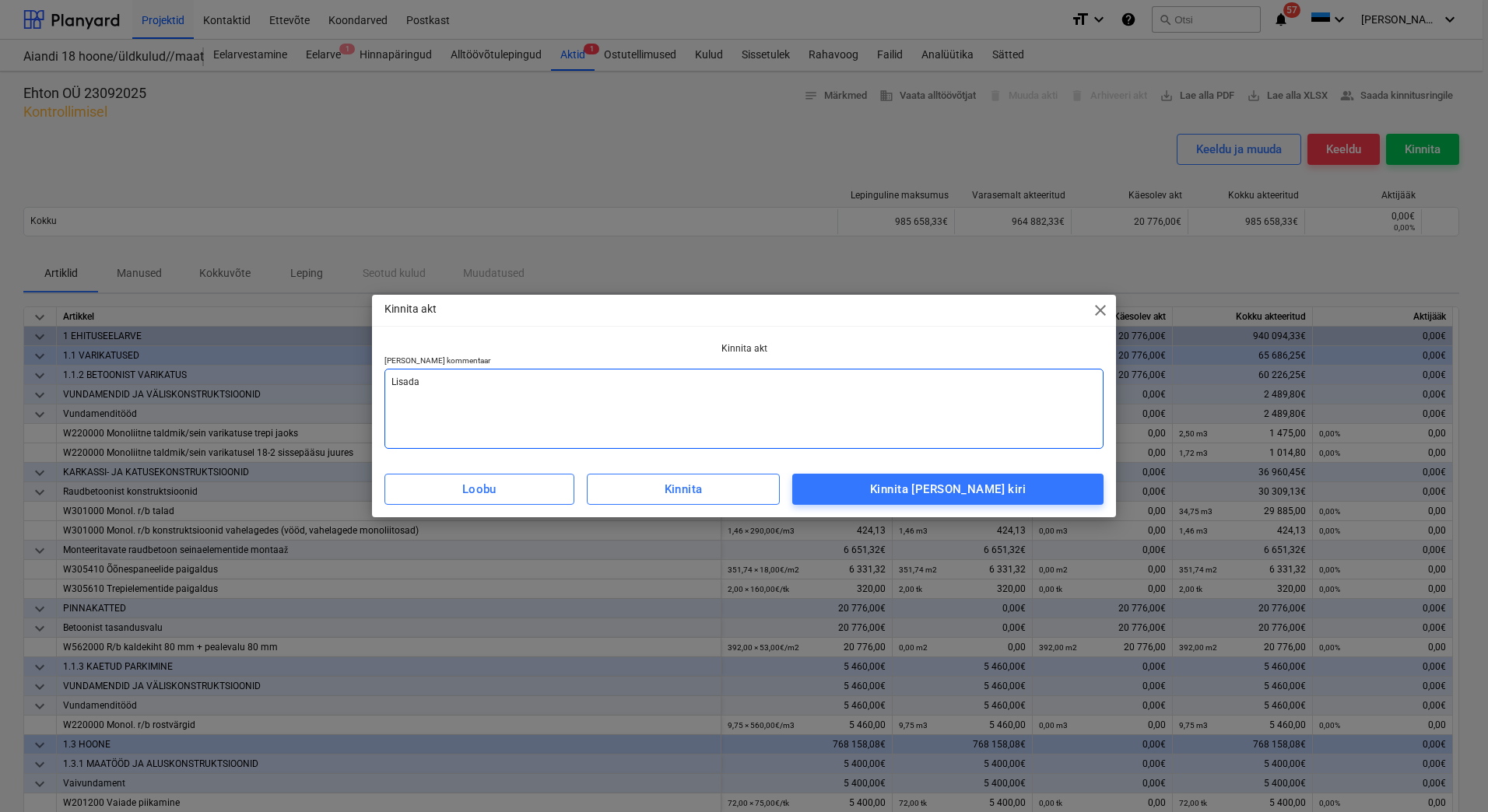
type textarea "x"
type textarea "Lisada a"
type textarea "x"
type textarea "Lisada ar"
type textarea "x"
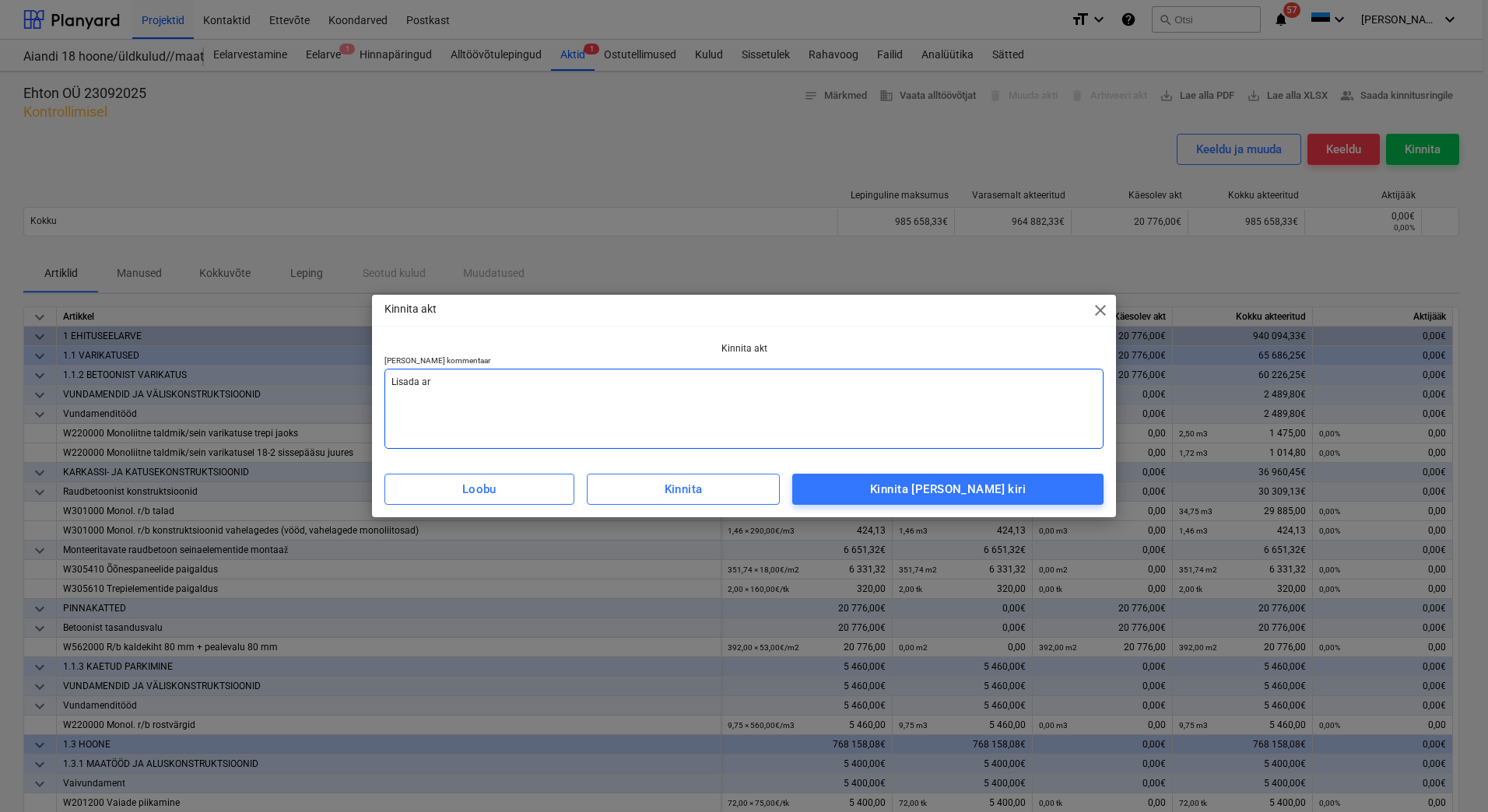
type textarea "[PERSON_NAME] arv"
type textarea "x"
type textarea "[PERSON_NAME]"
type textarea "x"
type textarea "[PERSON_NAME]"
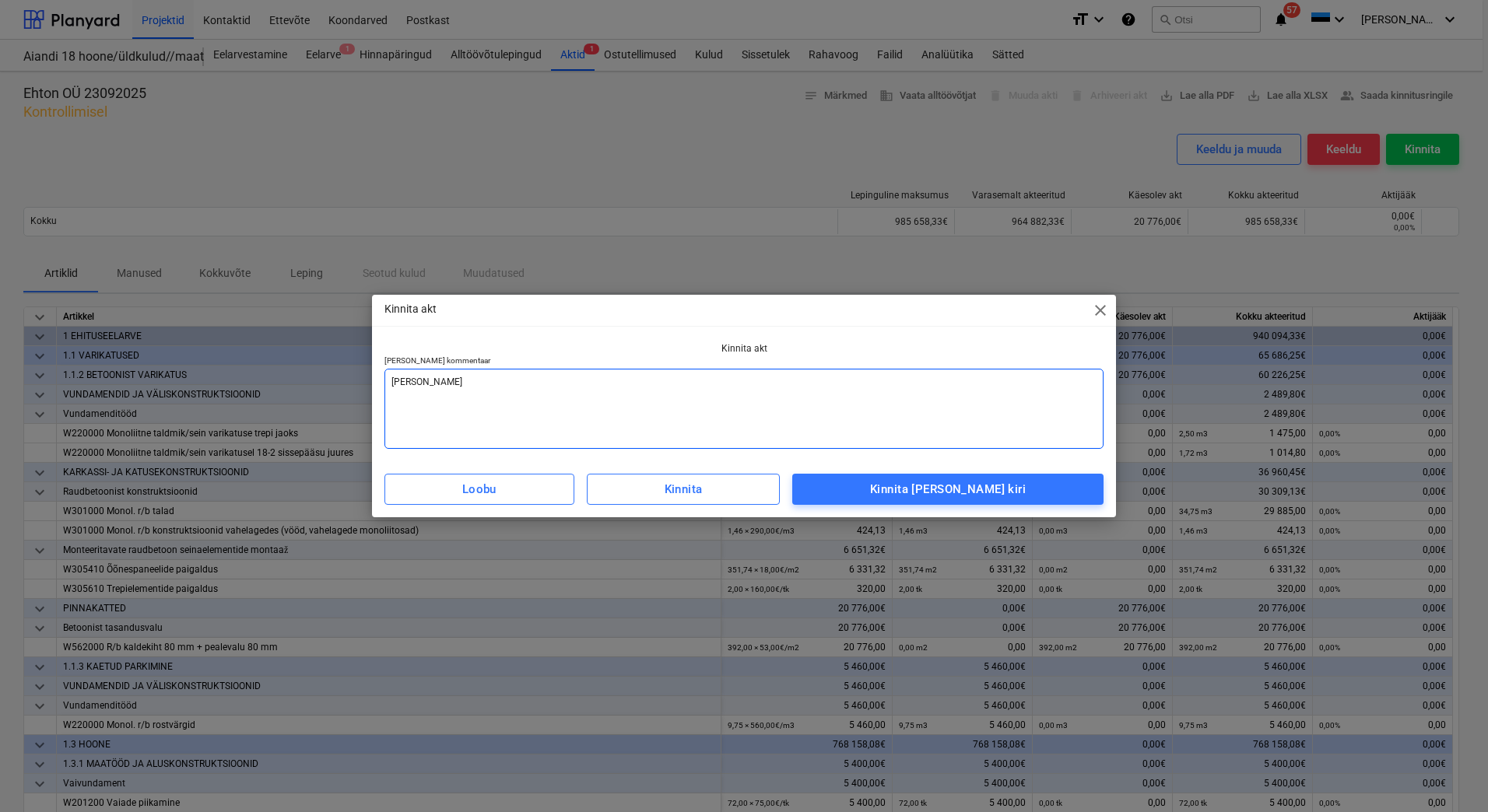
type textarea "x"
type textarea "[PERSON_NAME] arve v"
type textarea "x"
type textarea "[PERSON_NAME] arve va"
type textarea "x"
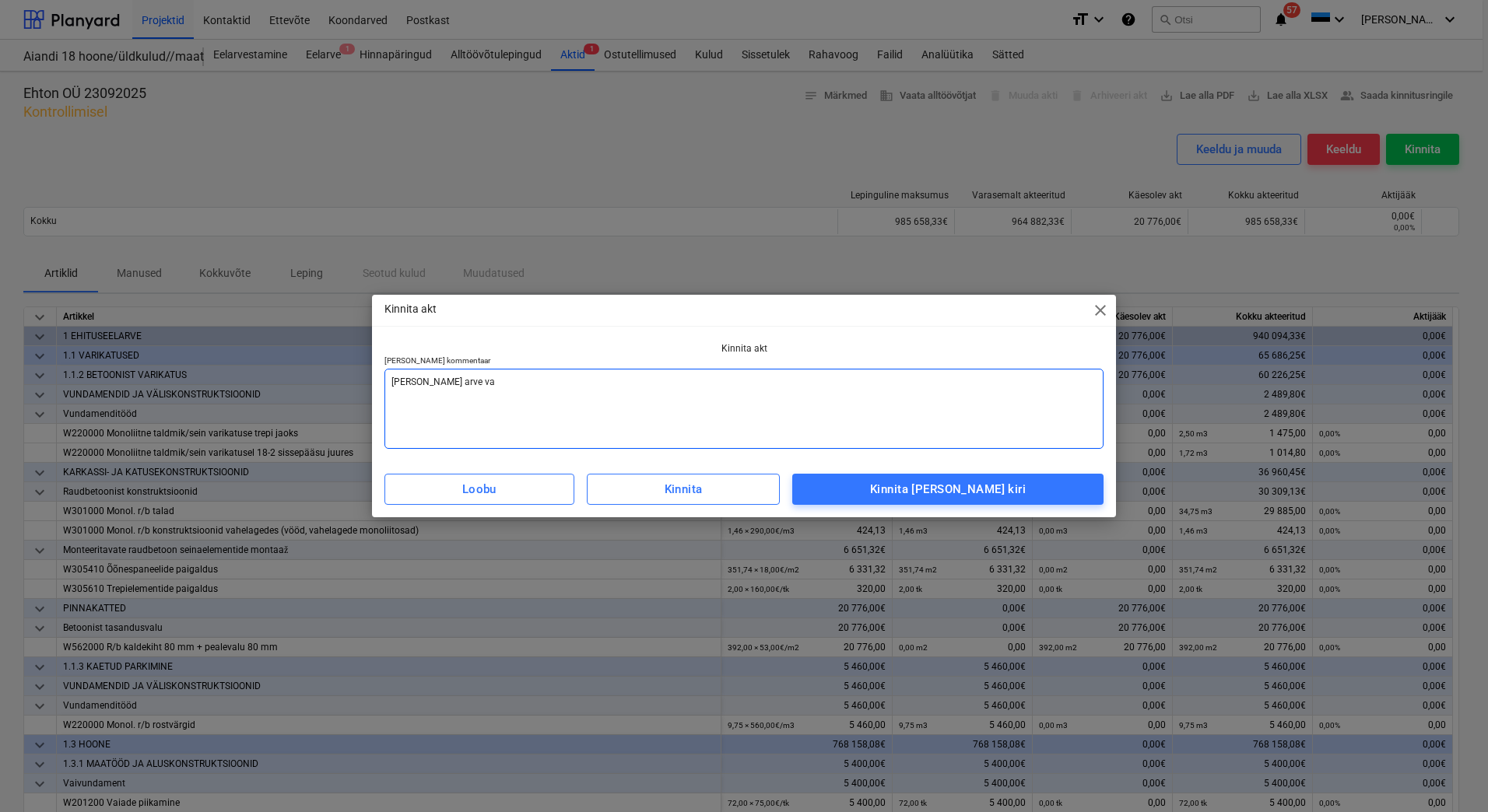
type textarea "[PERSON_NAME] arve vas"
type textarea "x"
type textarea "[PERSON_NAME] arve vast"
type textarea "x"
type textarea "[PERSON_NAME] [PERSON_NAME]"
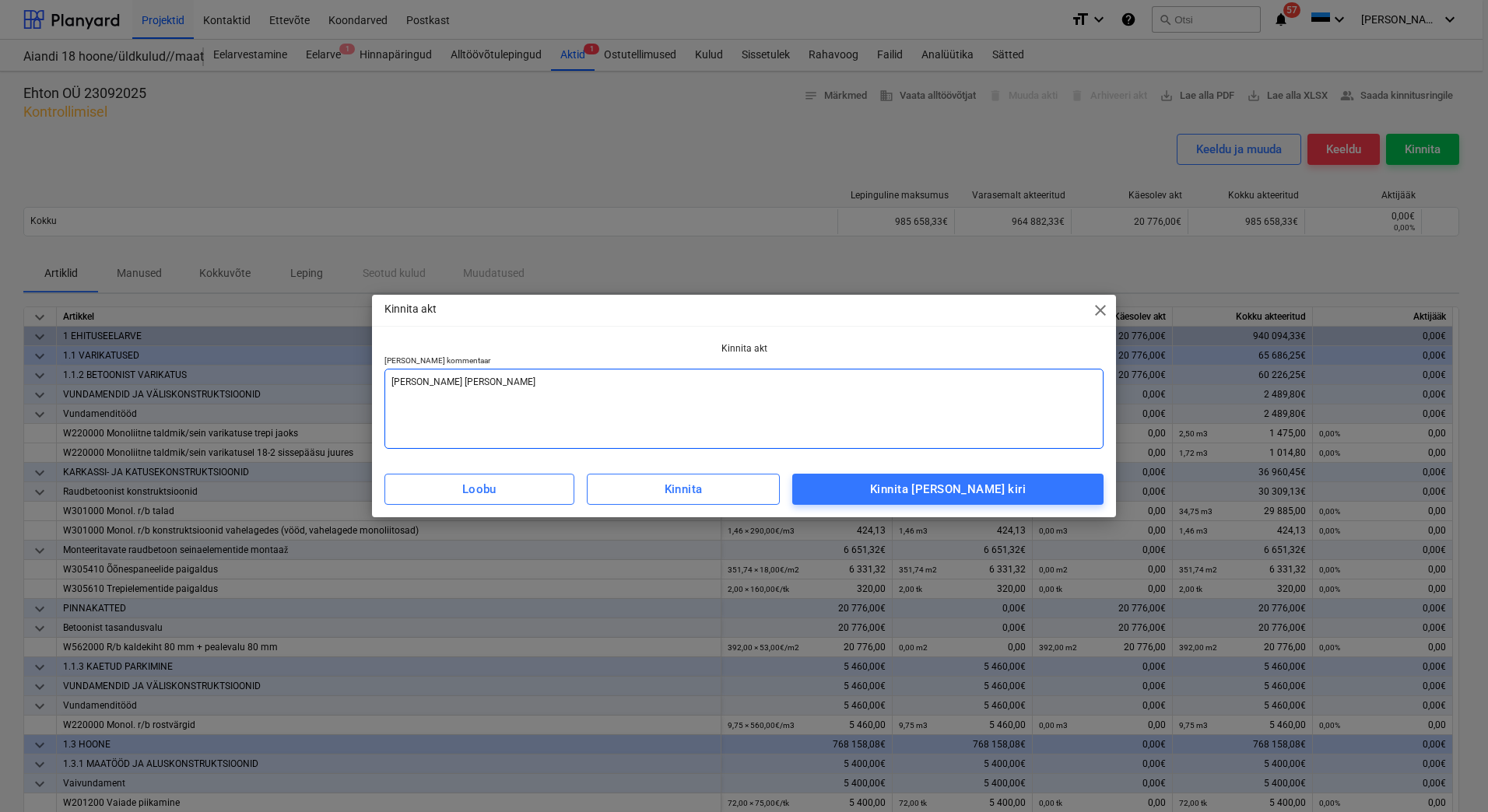
type textarea "x"
type textarea "[PERSON_NAME] [PERSON_NAME]"
type textarea "x"
type textarea "[PERSON_NAME] [PERSON_NAME]"
type textarea "x"
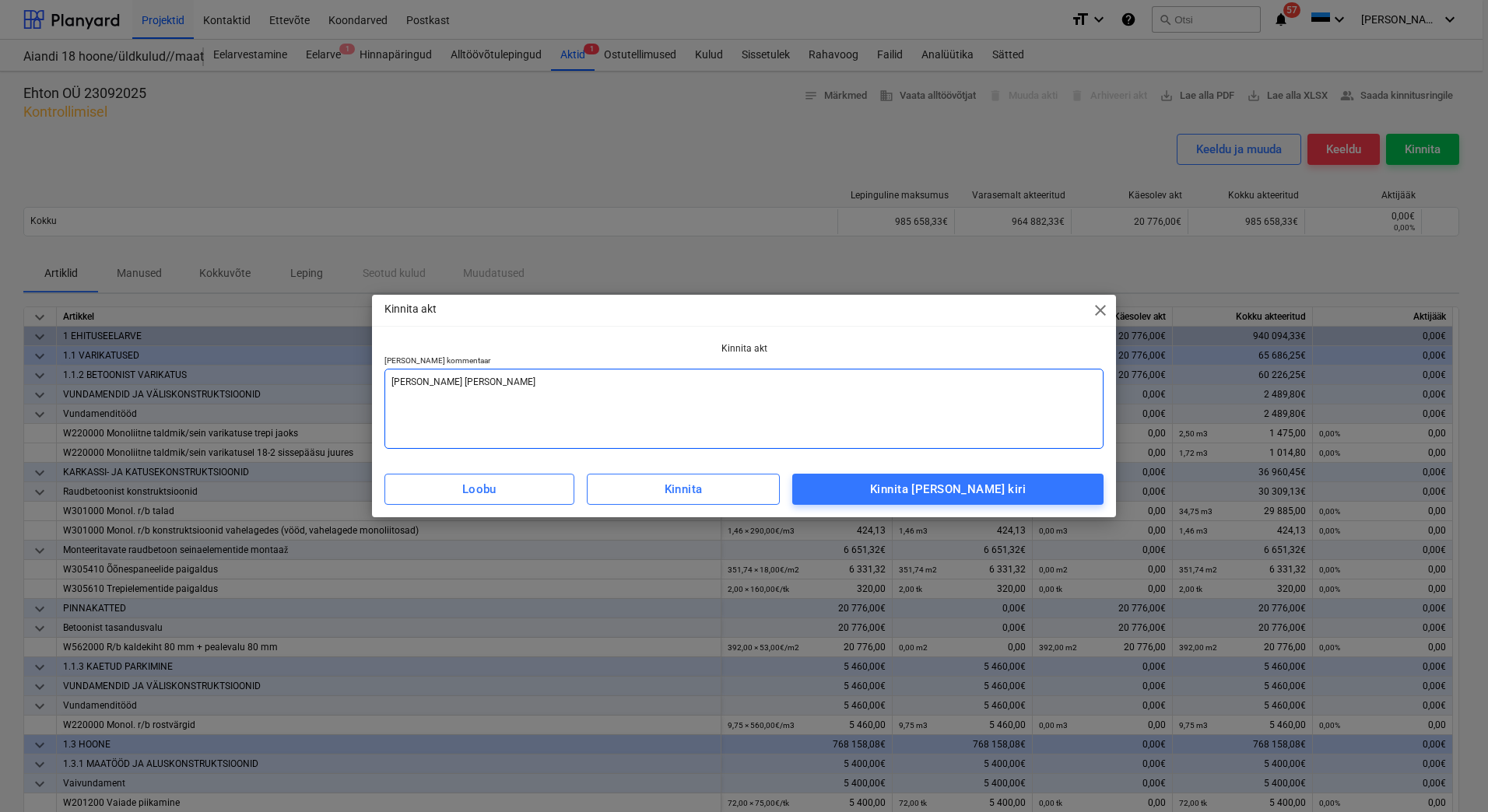
type textarea "[PERSON_NAME] arve vastaval"
type textarea "x"
type textarea "Lisada arve vastavalt"
type textarea "x"
type textarea "Lisada arve vastavalt"
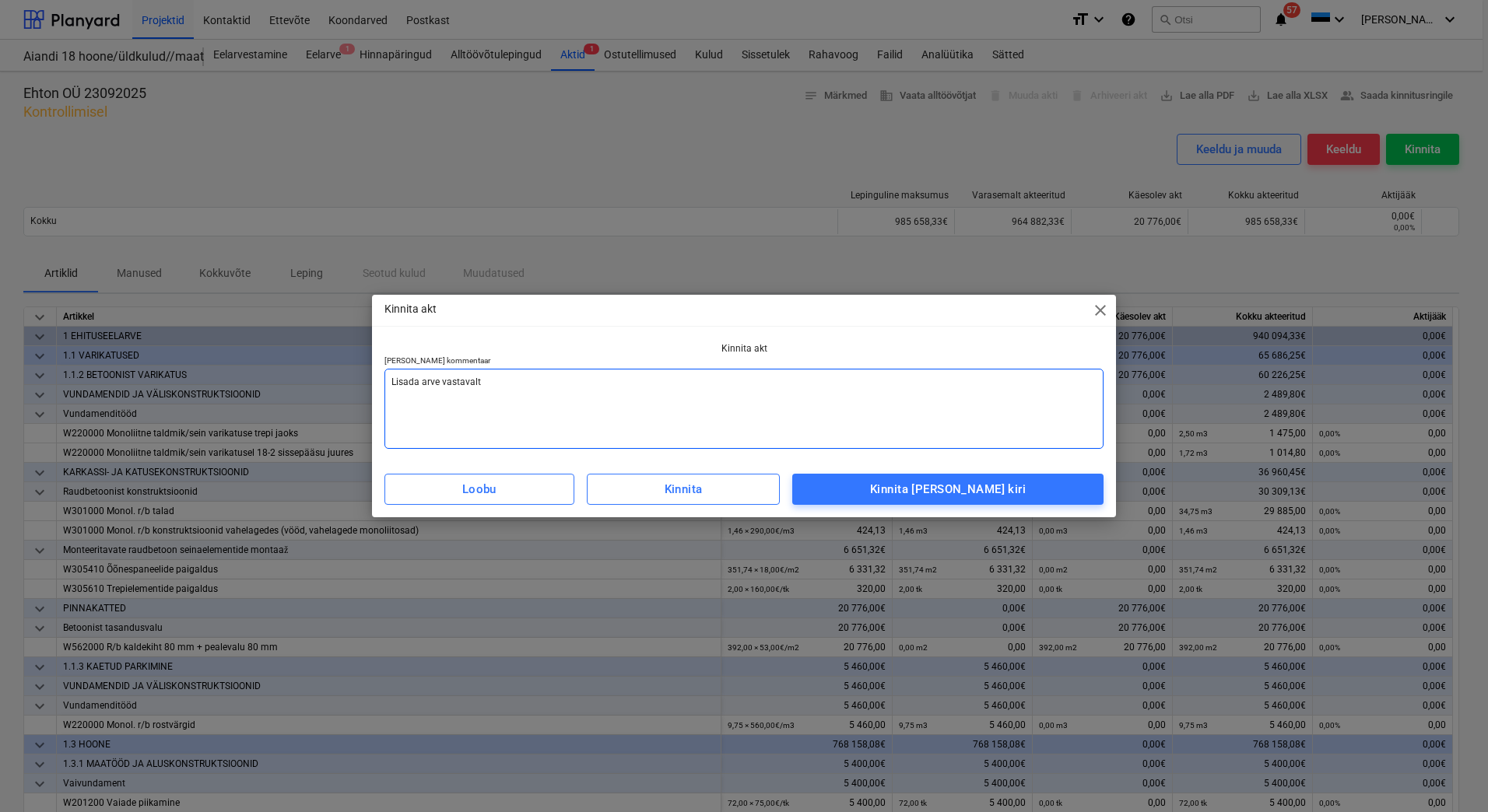
type textarea "x"
type textarea "Lisada arve vastavalt a"
type textarea "x"
type textarea "Lisada arve vastavalt ak"
type textarea "x"
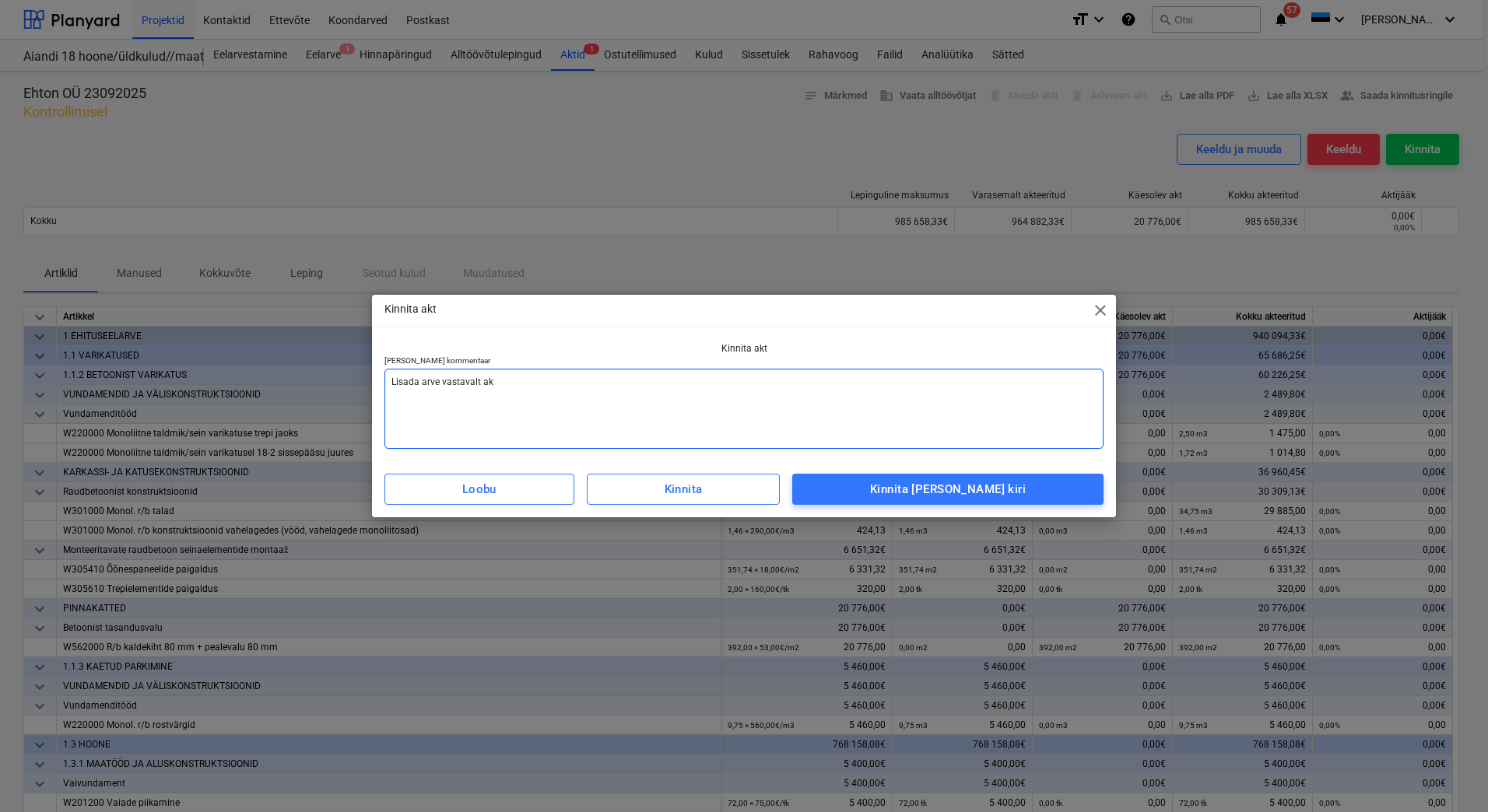
type textarea "Lisada arve vastavalt akt"
type textarea "x"
type textarea "Lisada arve vastavalt akti"
type textarea "x"
type textarea "Lisada arve vastavalt aktil"
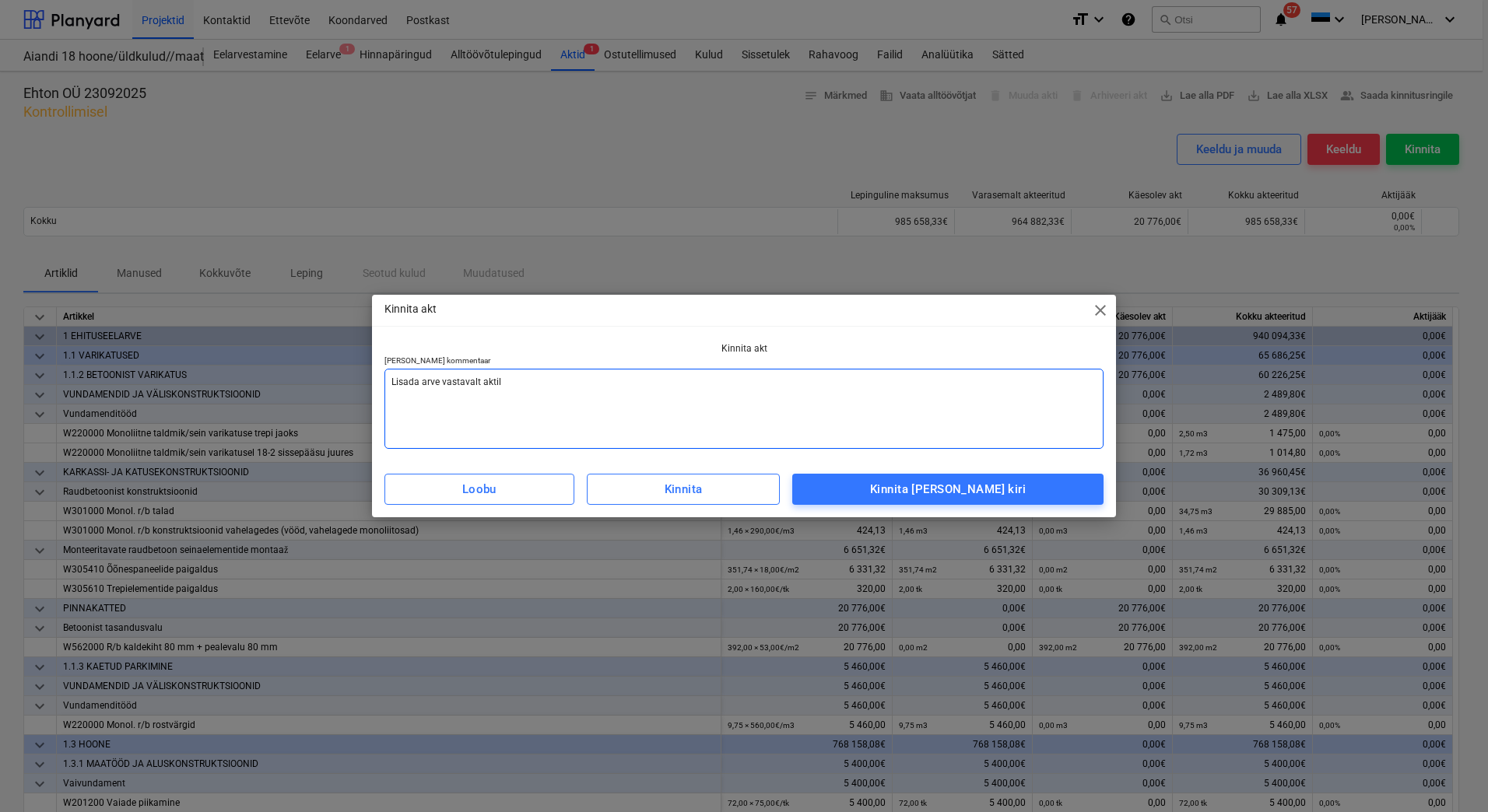
type textarea "x"
type textarea "Lisada arve vastavalt aktile"
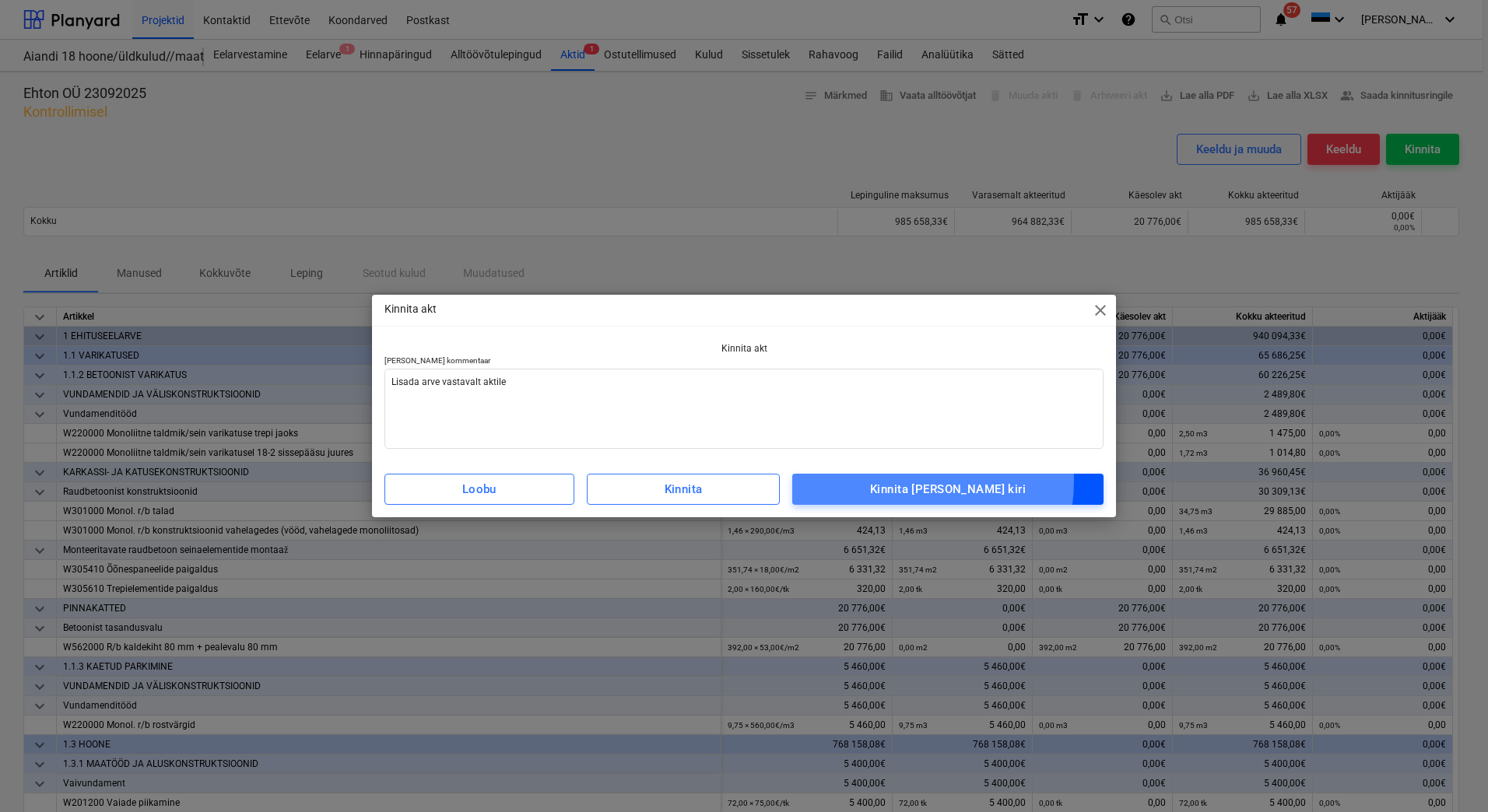
click at [924, 481] on div "Kinnita [PERSON_NAME] kiri" at bounding box center [947, 489] width 156 height 20
type textarea "x"
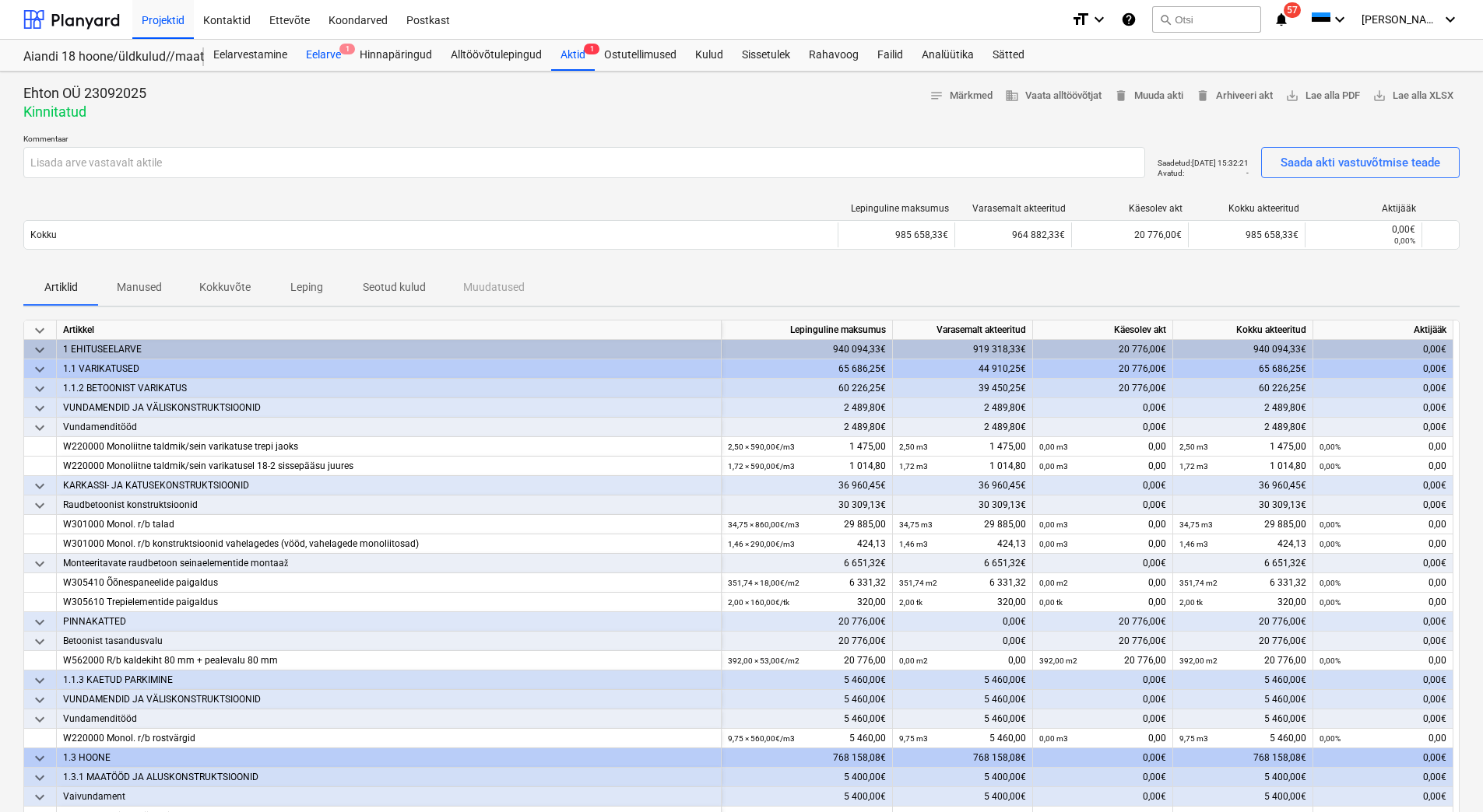
click at [343, 54] on span "1" at bounding box center [347, 49] width 15 height 11
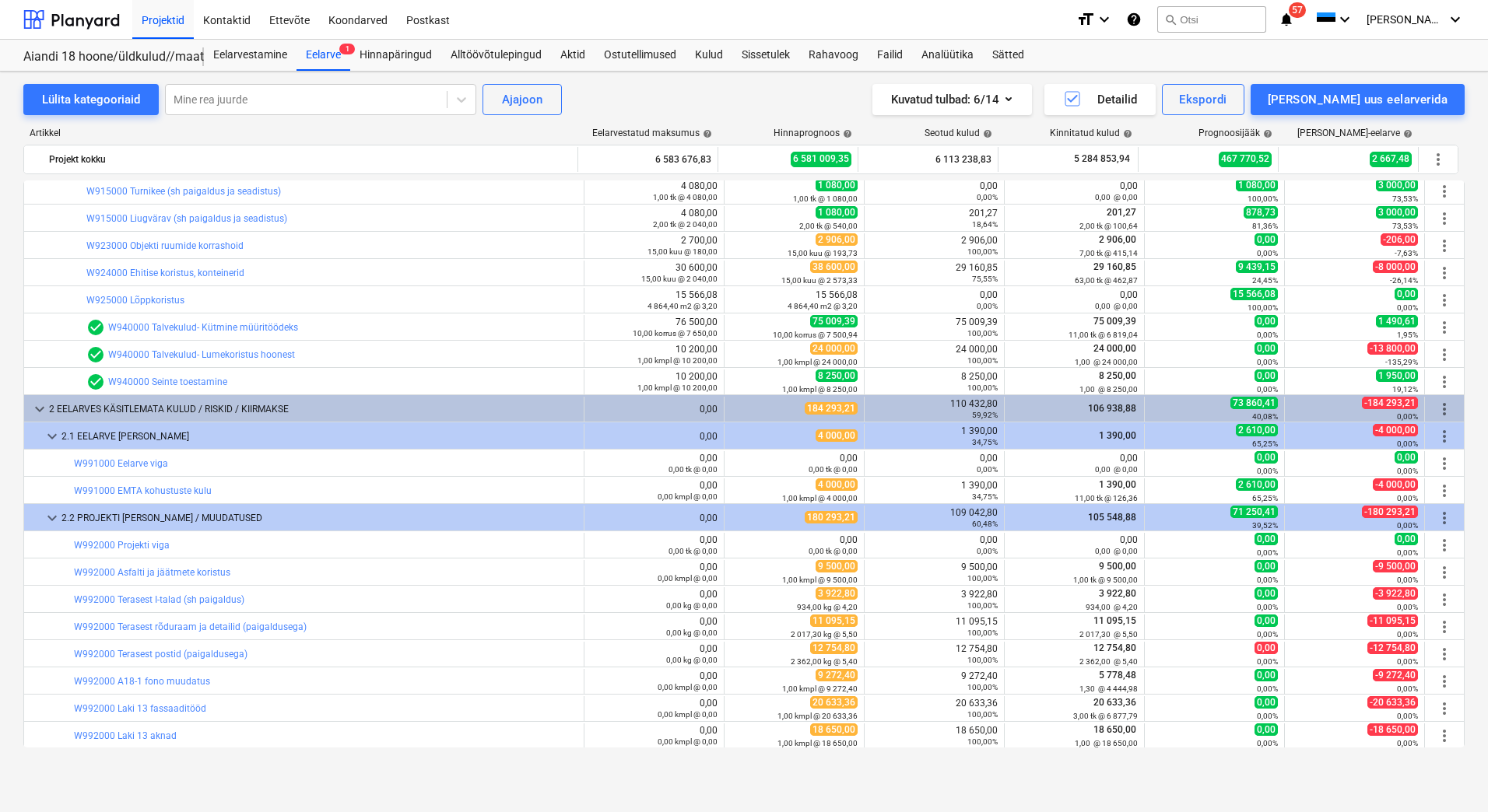
scroll to position [6957, 0]
